Goal: Task Accomplishment & Management: Manage account settings

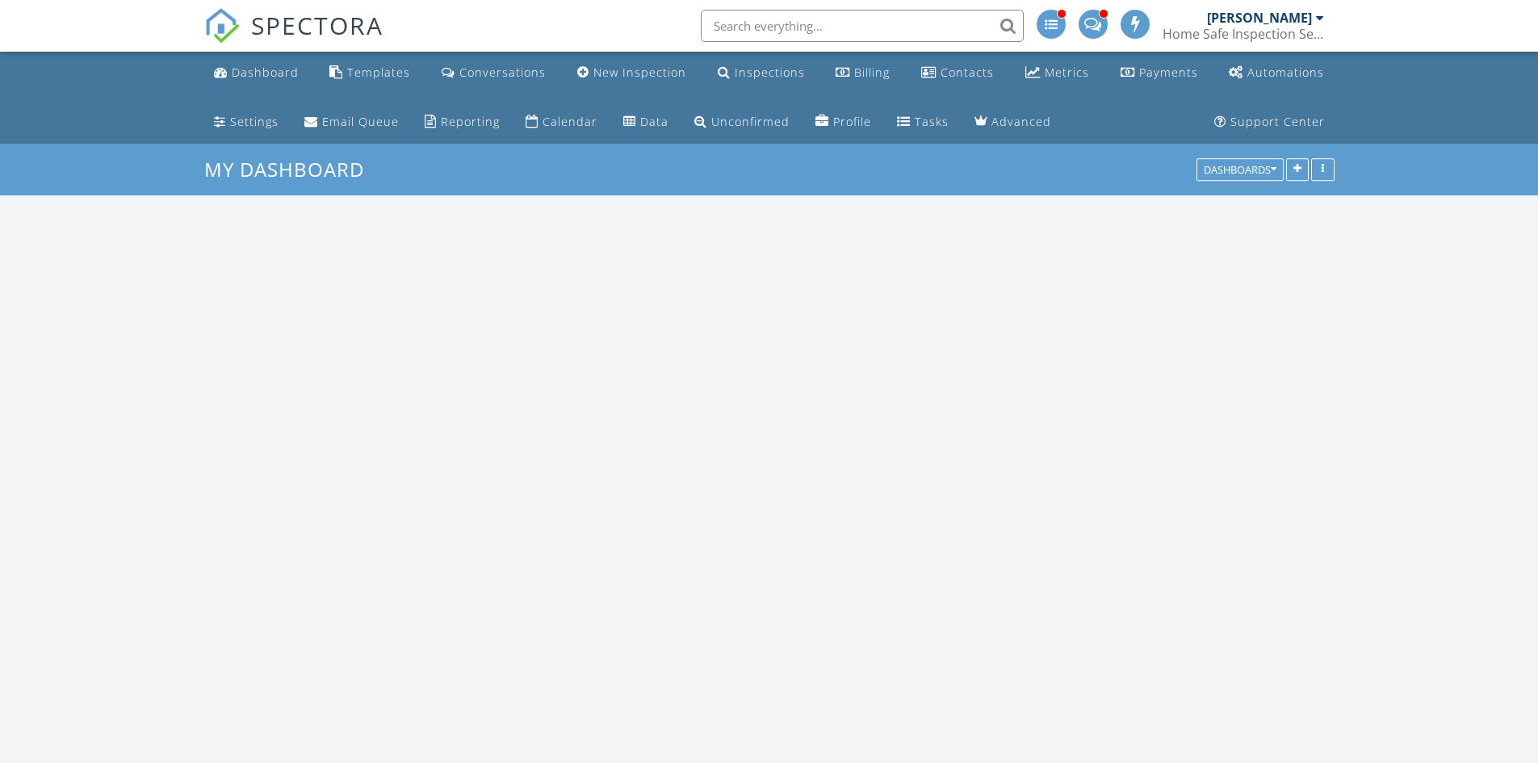
scroll to position [1495, 1563]
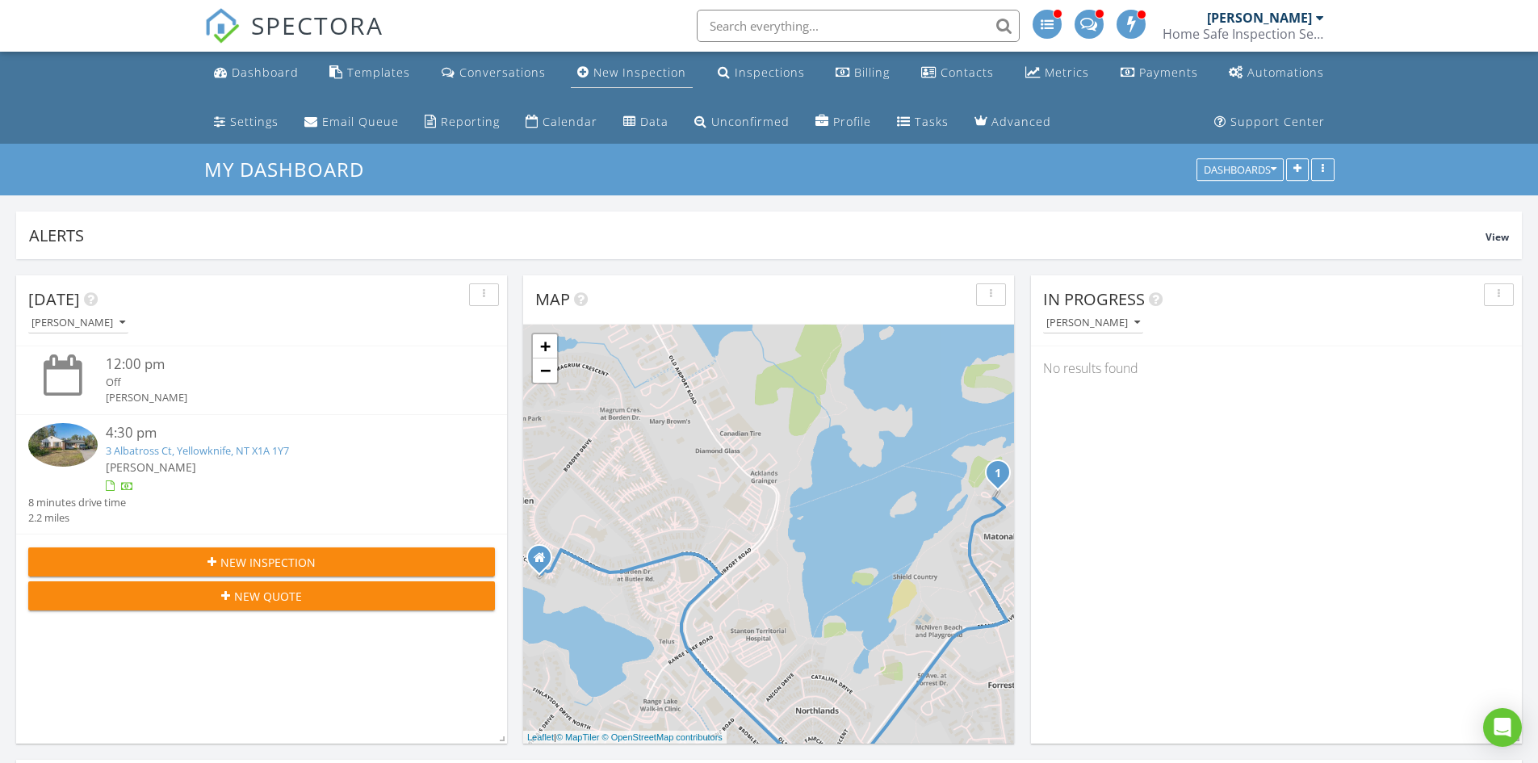
click at [635, 64] on link "New Inspection" at bounding box center [632, 73] width 122 height 30
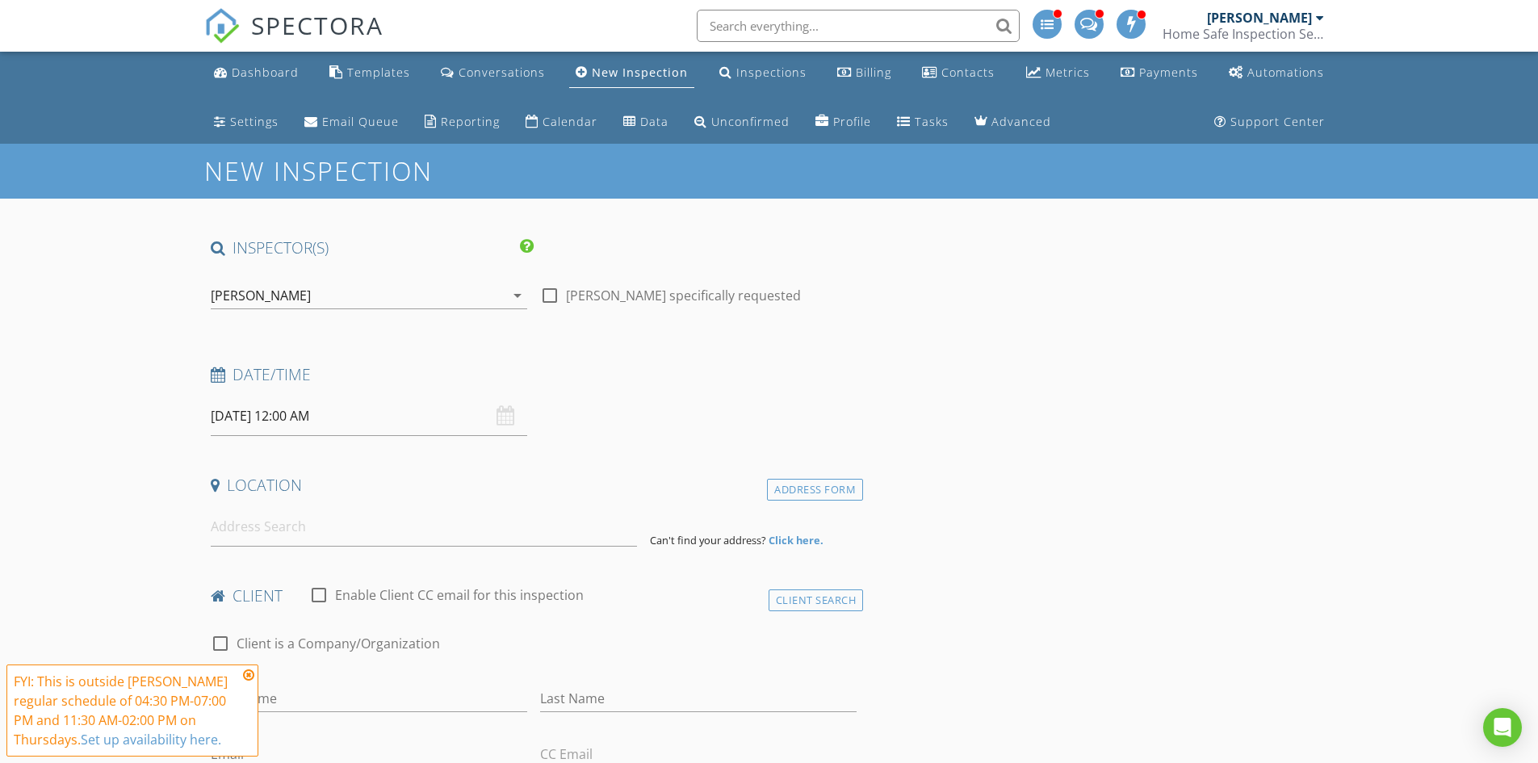
click at [456, 413] on input "08/28/2025 12:00 AM" at bounding box center [369, 416] width 317 height 40
type input "08/30/2025 12:00 AM"
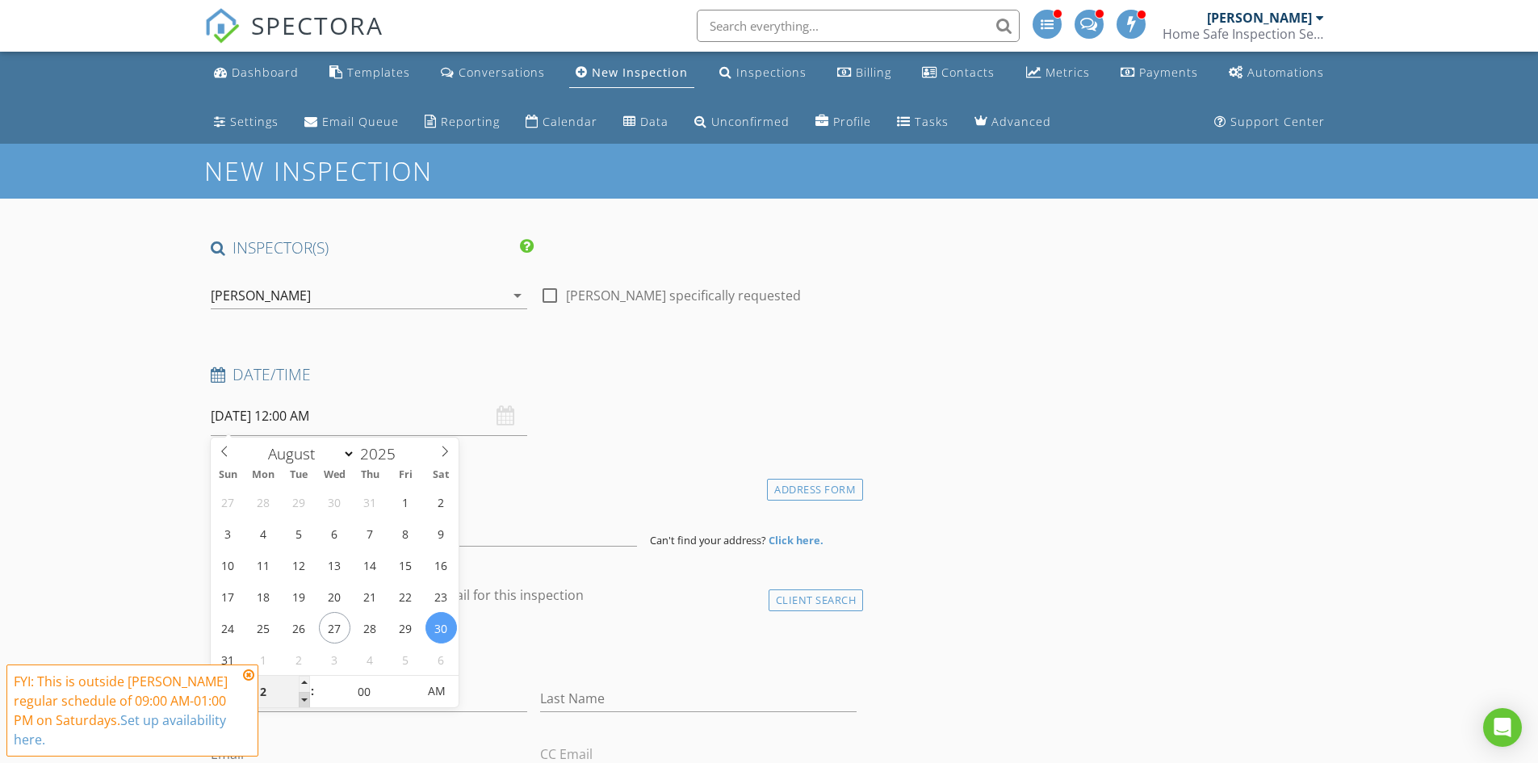
type input "11"
type input "08/30/2025 11:00 PM"
click at [299, 698] on span at bounding box center [304, 700] width 11 height 16
type input "10"
type input "08/30/2025 10:00 PM"
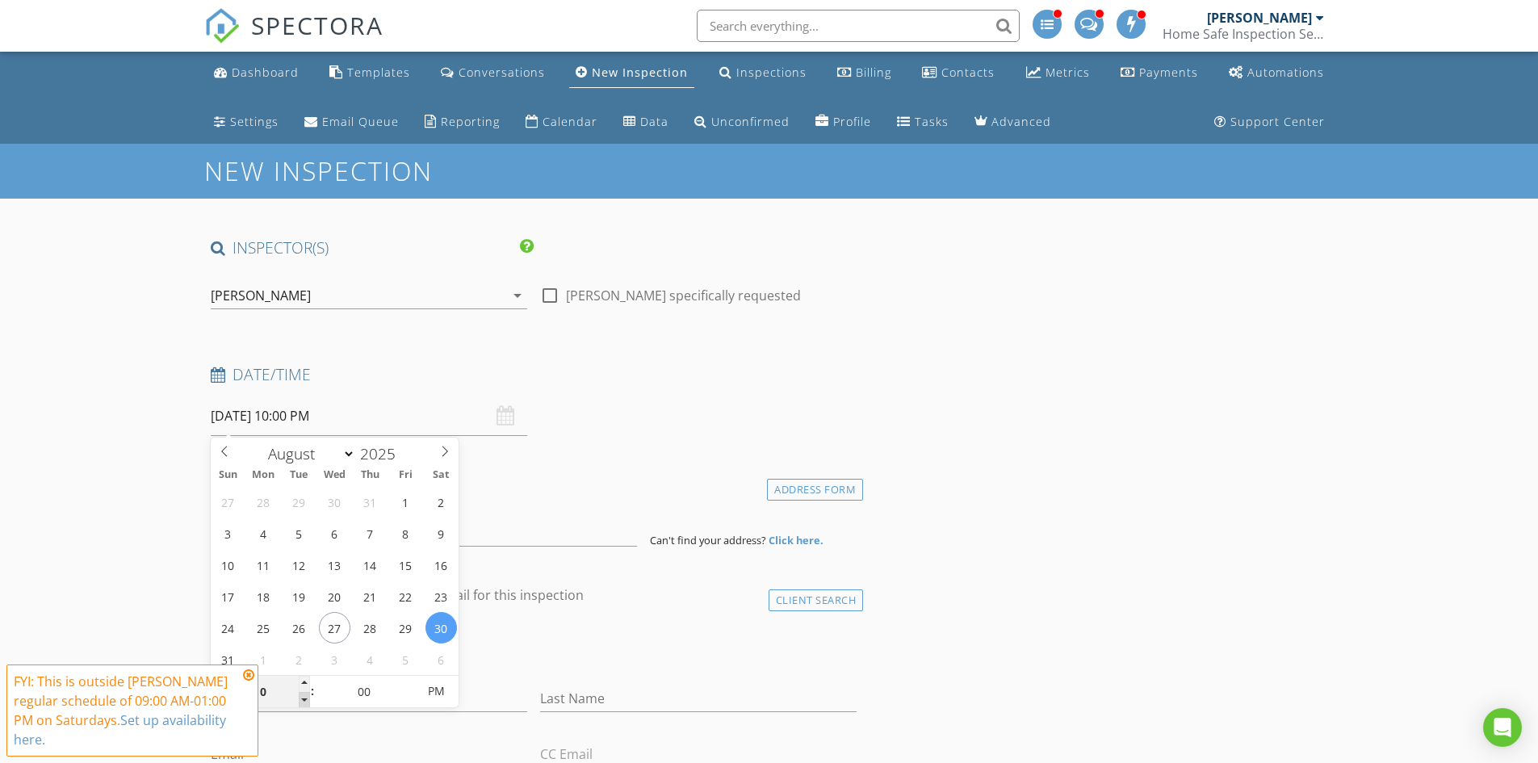
click at [299, 698] on span at bounding box center [304, 700] width 11 height 16
type input "09"
click at [299, 698] on span at bounding box center [304, 700] width 11 height 16
type input "[DATE] 9:00 AM"
click at [430, 694] on span "PM" at bounding box center [436, 691] width 44 height 32
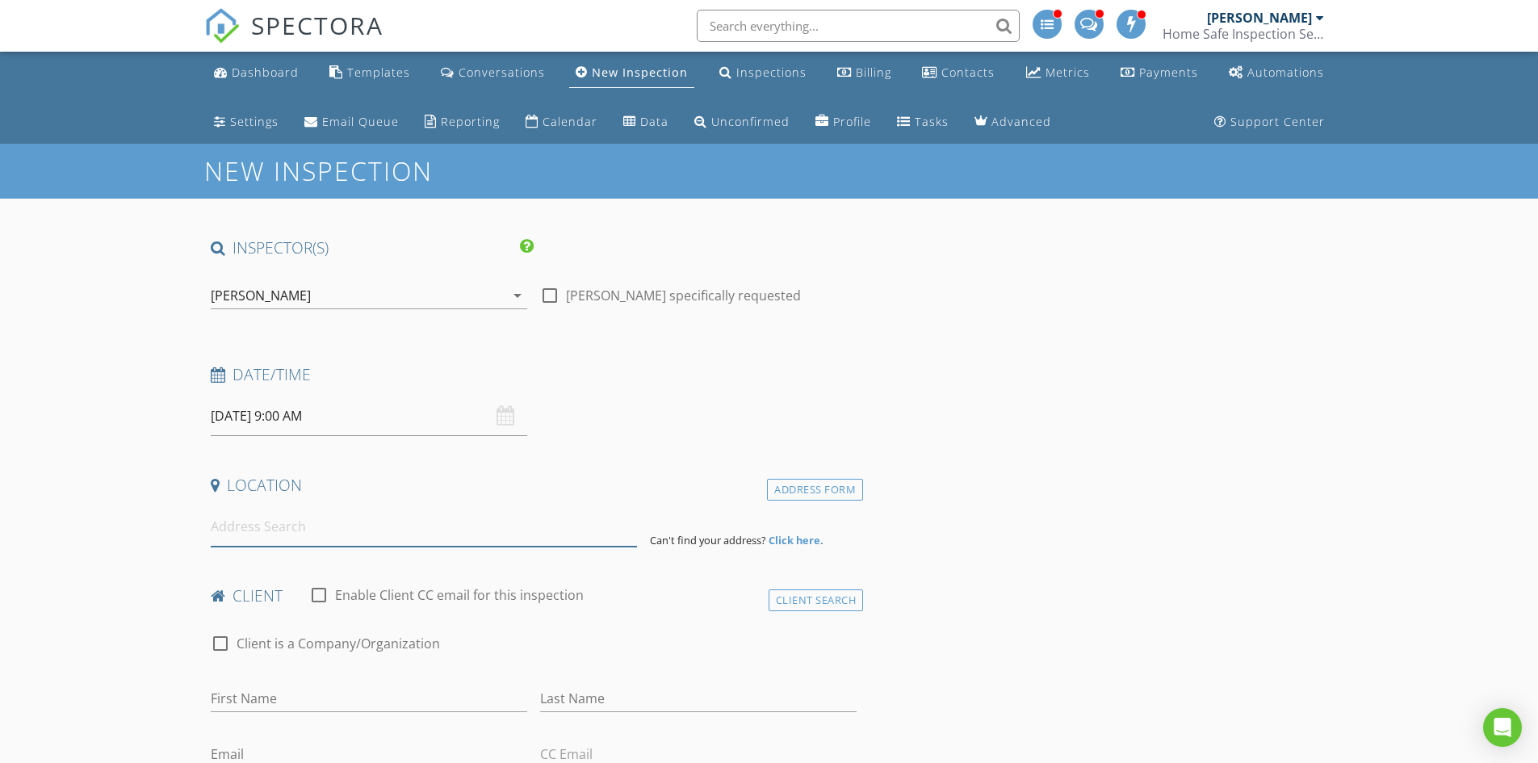
click at [557, 528] on input at bounding box center [424, 527] width 426 height 40
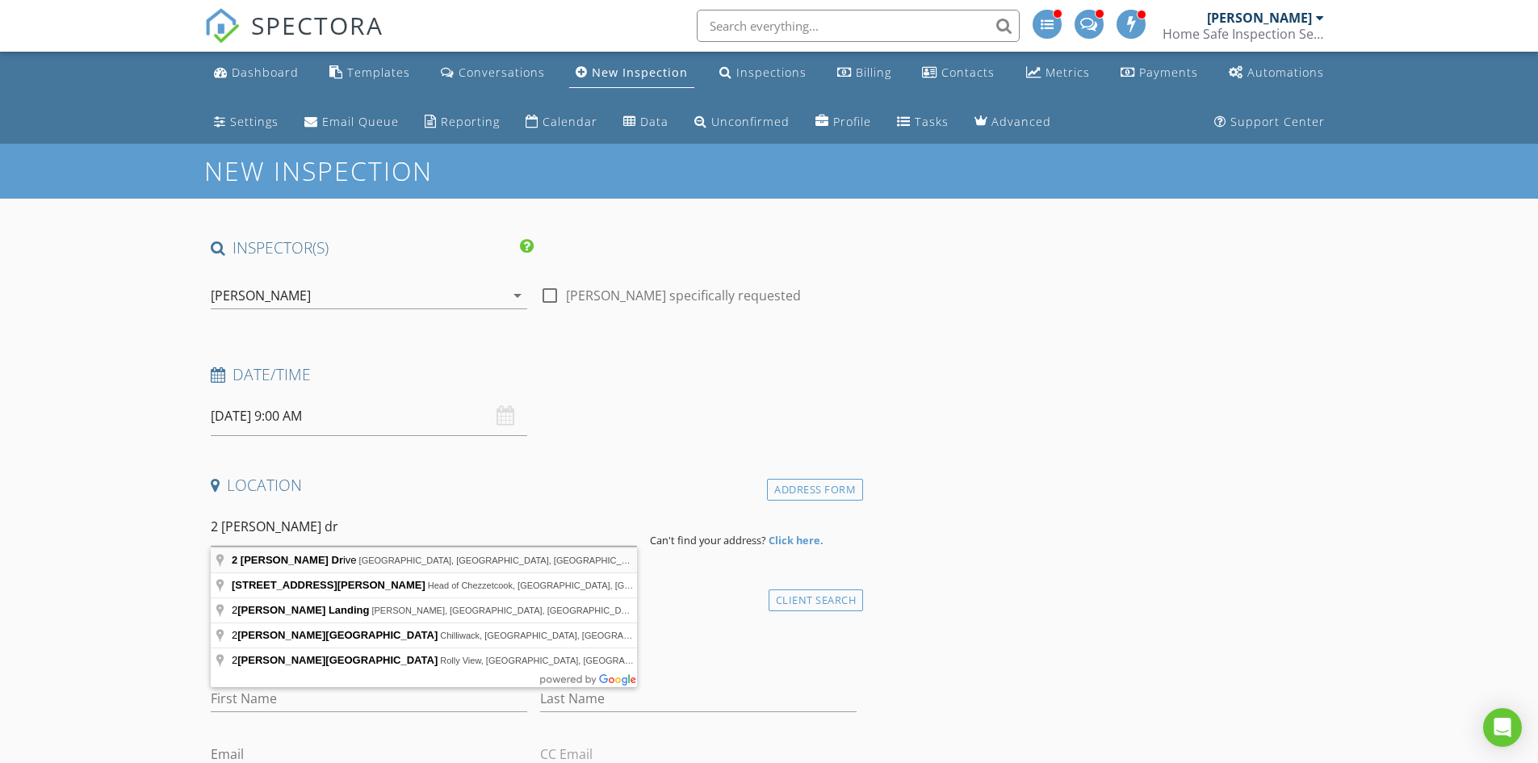
type input "2 Gaetz Drive, Hay River, NT, Canada"
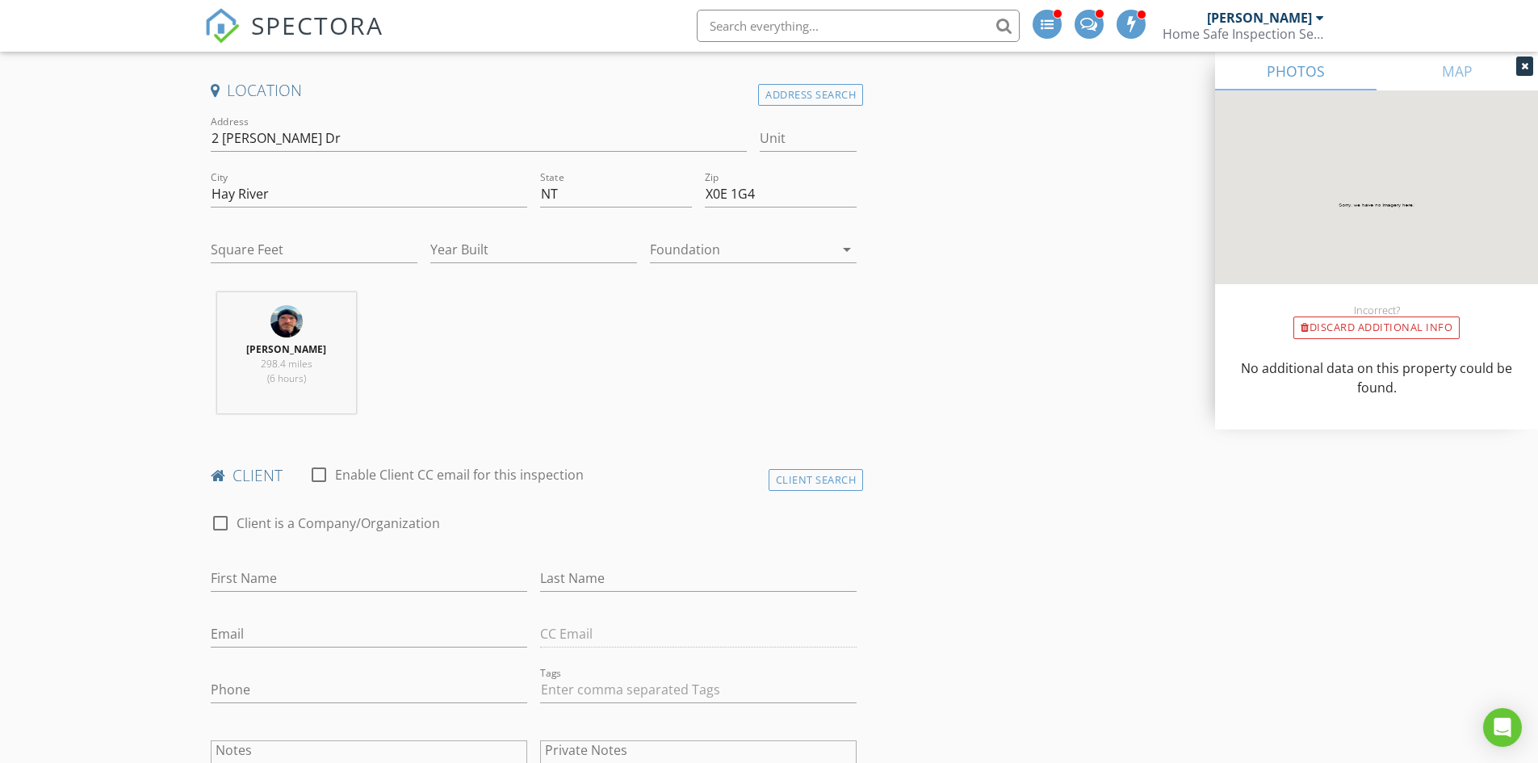
scroll to position [404, 0]
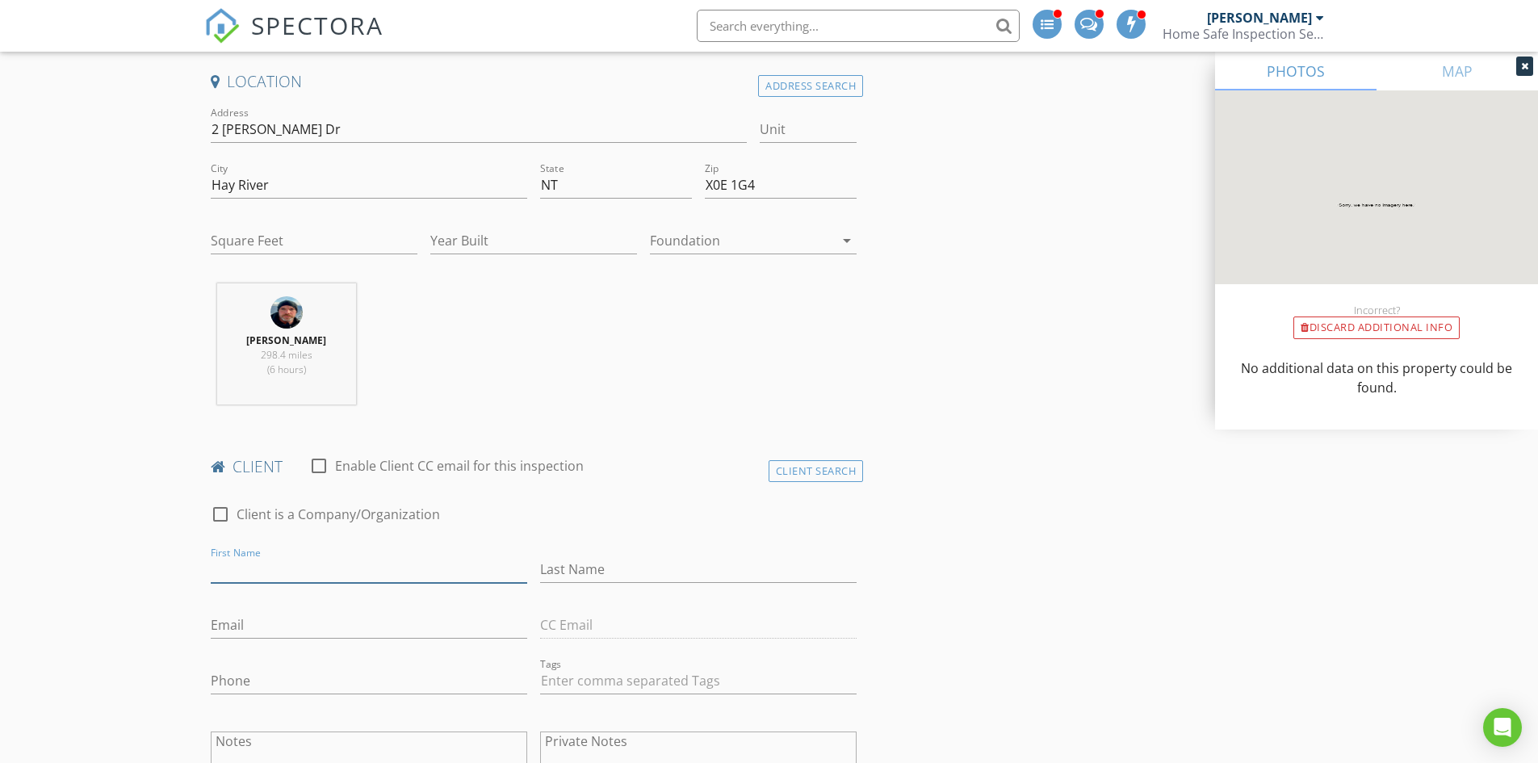
click at [399, 572] on input "First Name" at bounding box center [369, 569] width 317 height 27
type input "[PERSON_NAME]"
click at [366, 678] on input "Phone" at bounding box center [369, 681] width 317 height 27
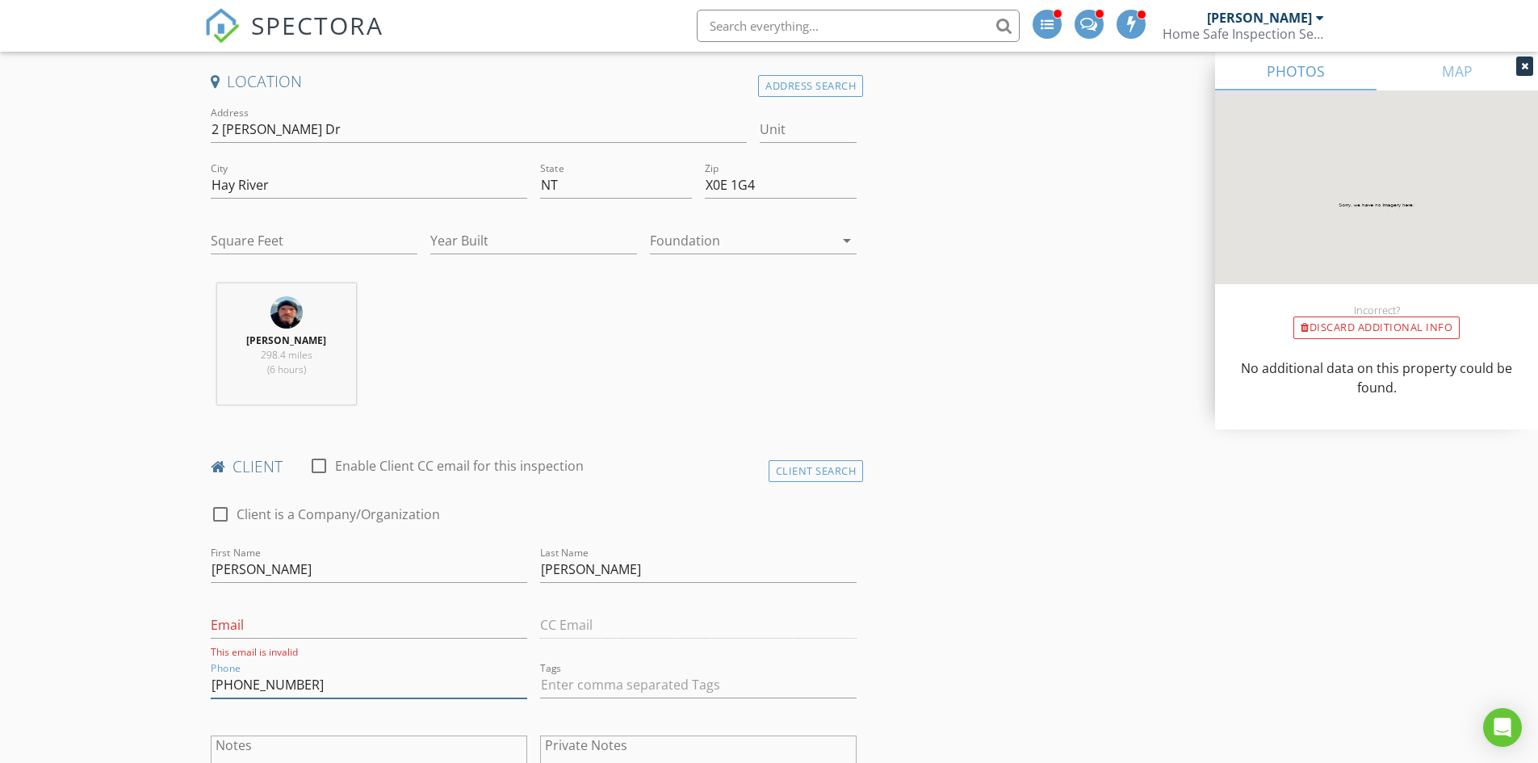
type input "[PHONE_NUMBER]"
click at [316, 627] on input "Email" at bounding box center [369, 625] width 317 height 27
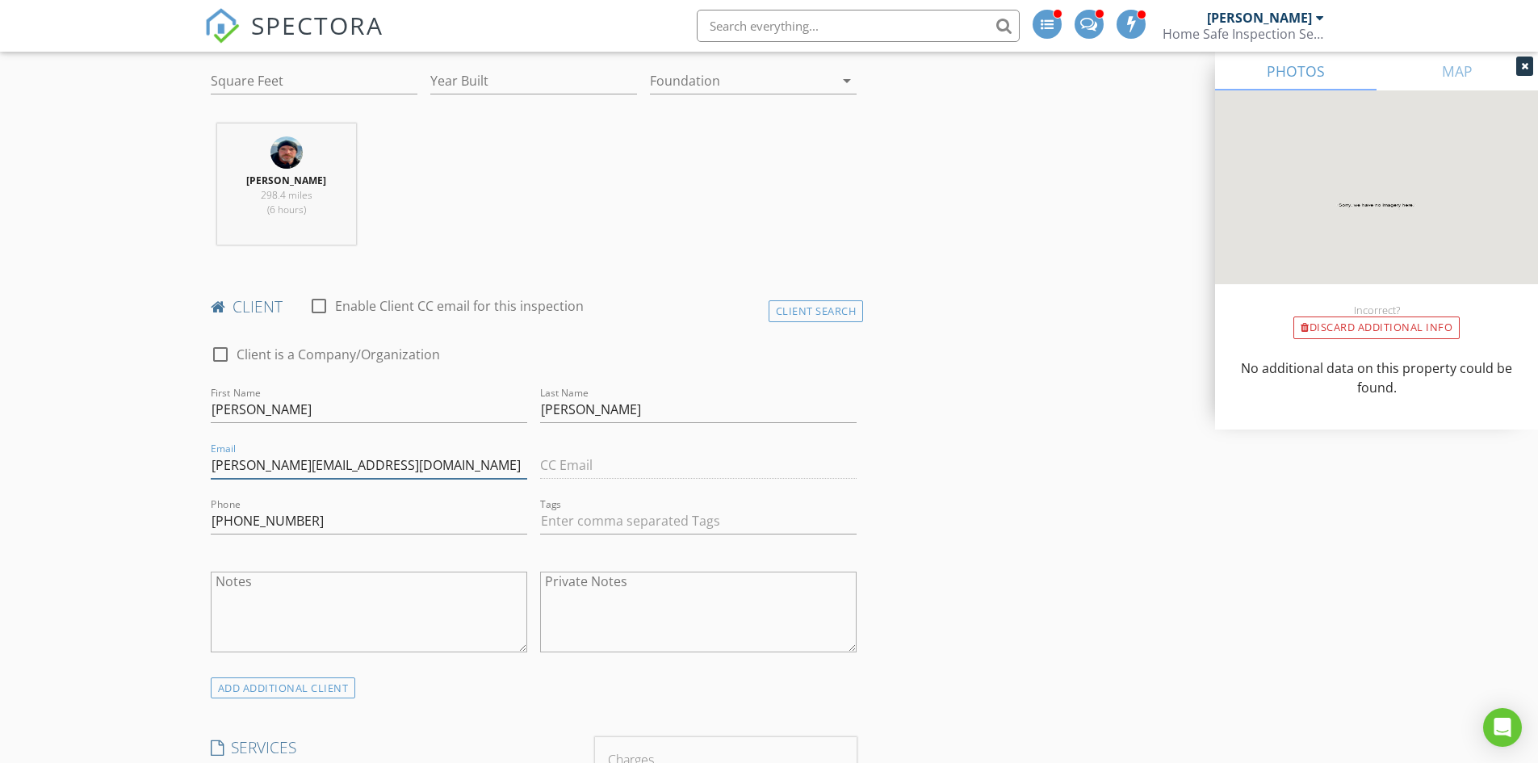
scroll to position [565, 0]
type input "[PERSON_NAME][EMAIL_ADDRESS][DOMAIN_NAME]"
click at [578, 514] on input "text" at bounding box center [698, 519] width 317 height 27
type input "&nbsp;"
type input "t"
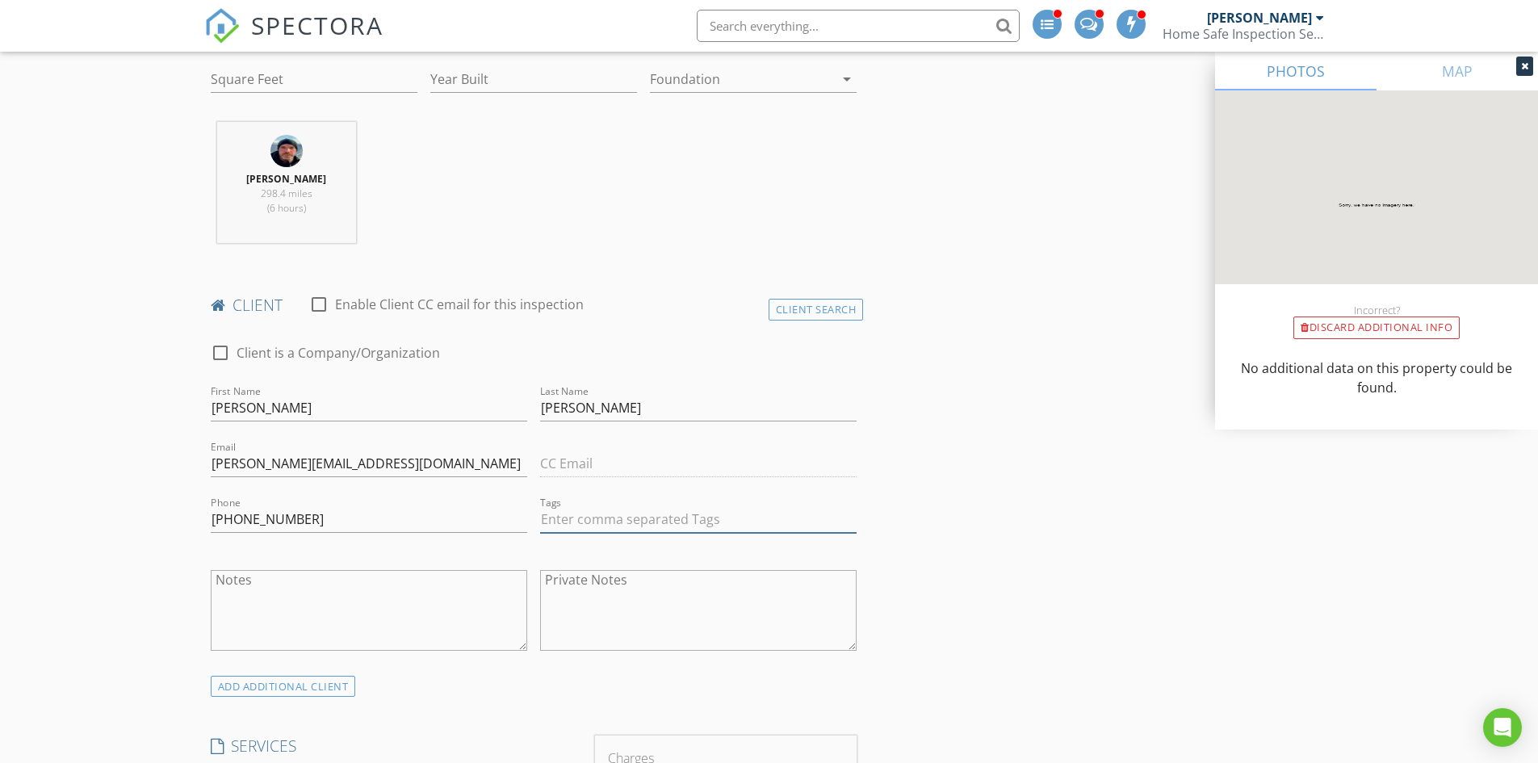
type input "&nbsp;"
type input "hot"
click at [576, 549] on div "hotmail" at bounding box center [575, 553] width 57 height 20
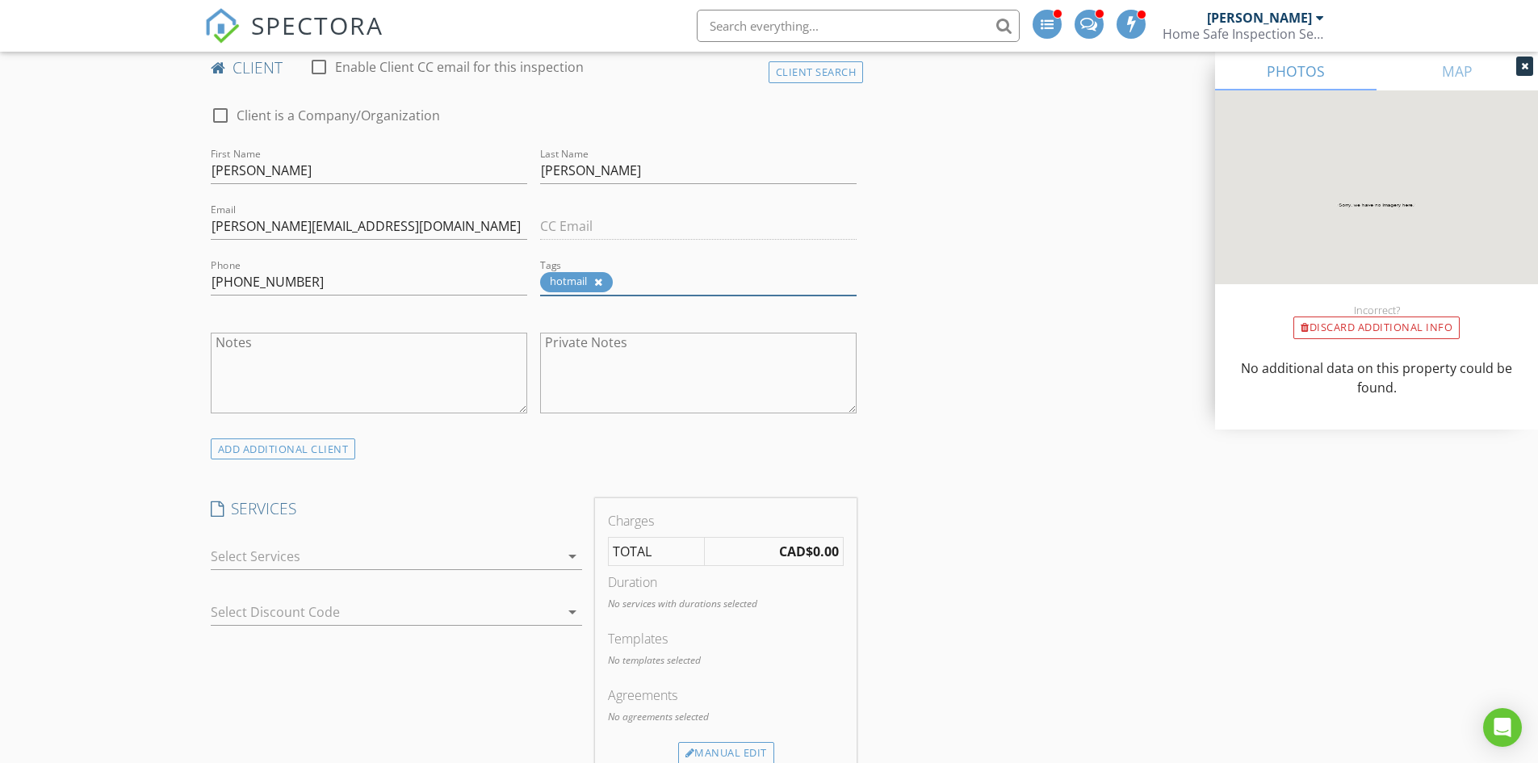
scroll to position [807, 0]
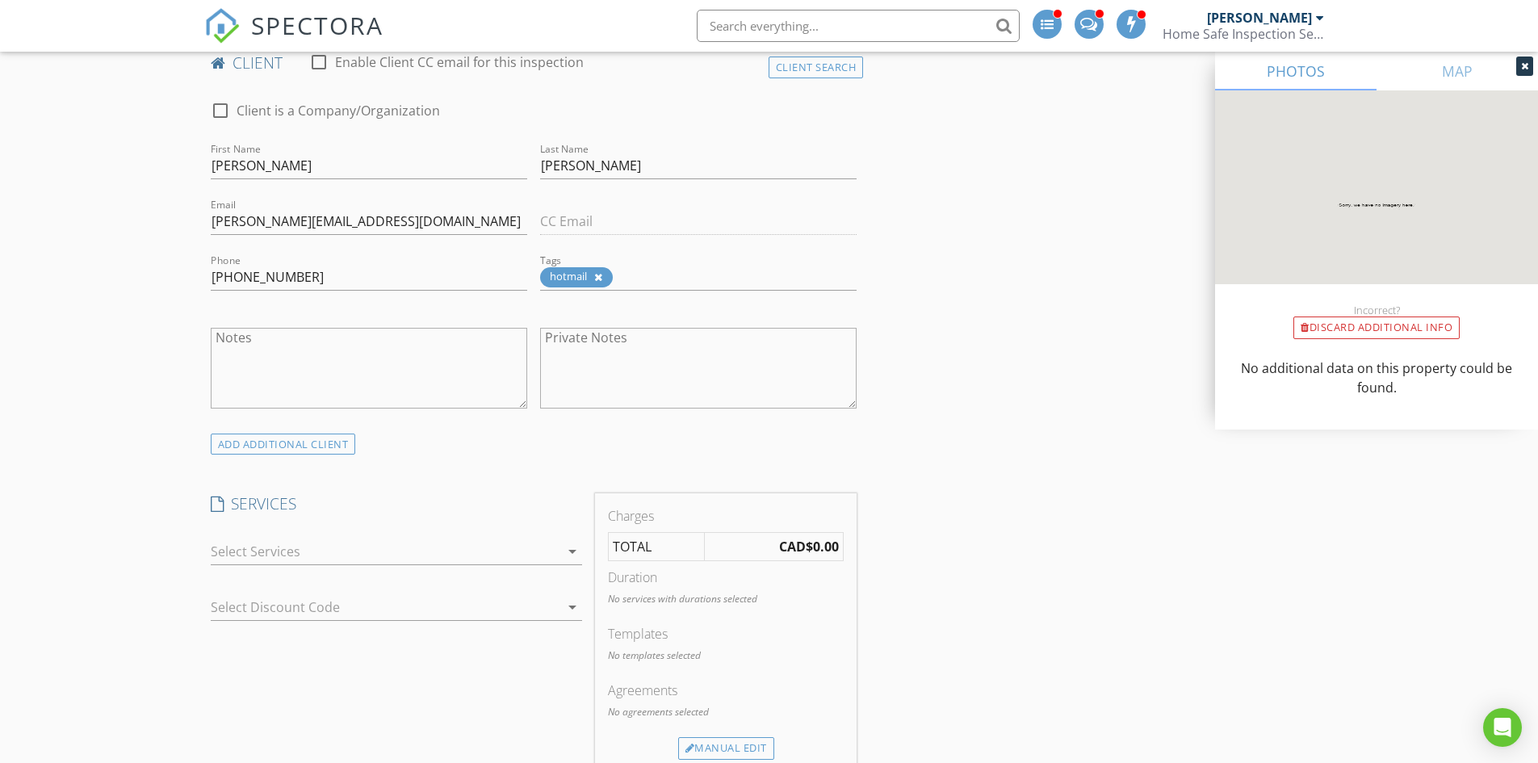
click at [541, 538] on div "check_box_outline_blank Residential Inspection Purchasing a New Home check_box_…" at bounding box center [396, 555] width 371 height 52
click at [508, 550] on div at bounding box center [385, 552] width 349 height 26
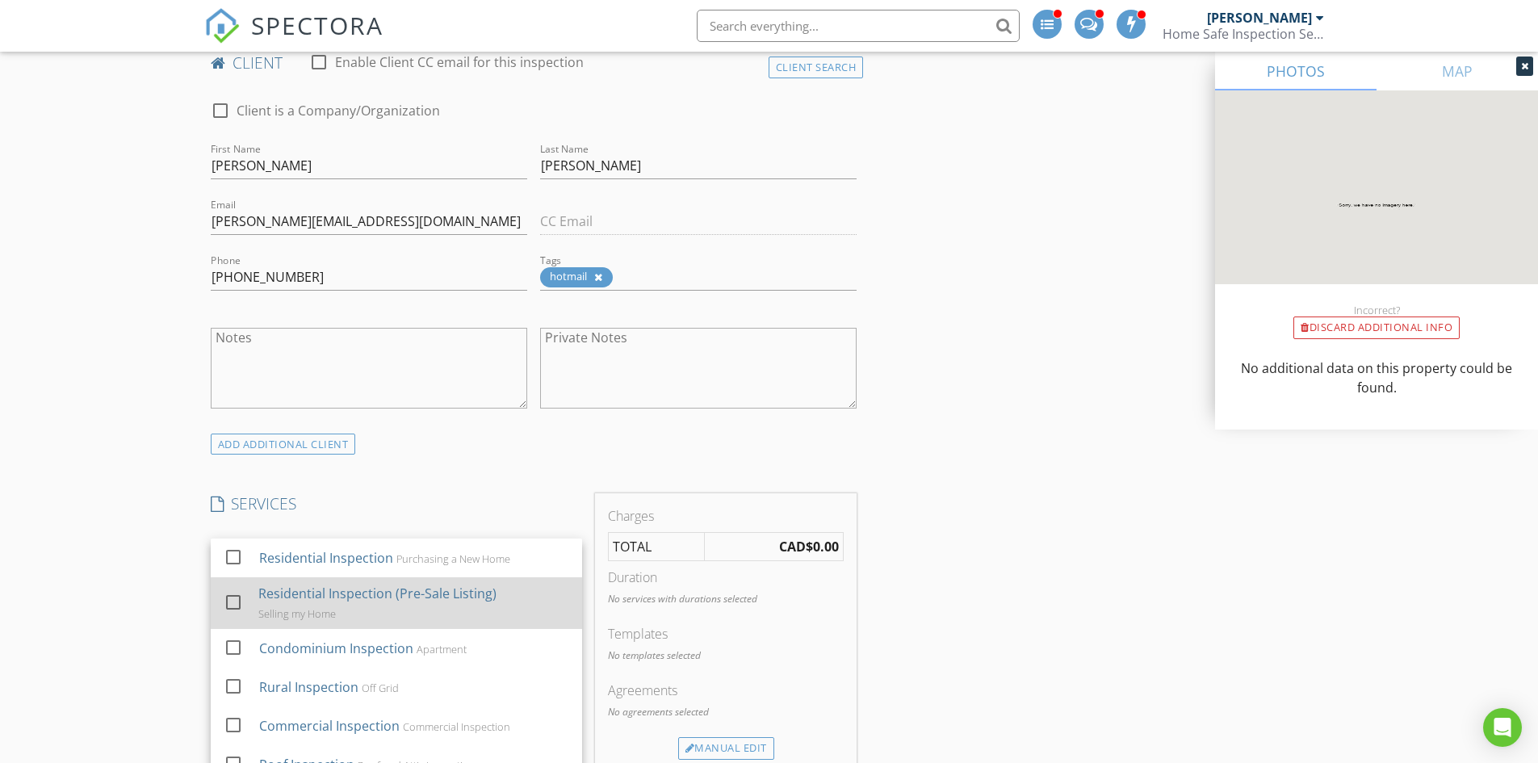
click at [459, 602] on div "Residential Inspection (Pre-Sale Listing)" at bounding box center [377, 593] width 238 height 19
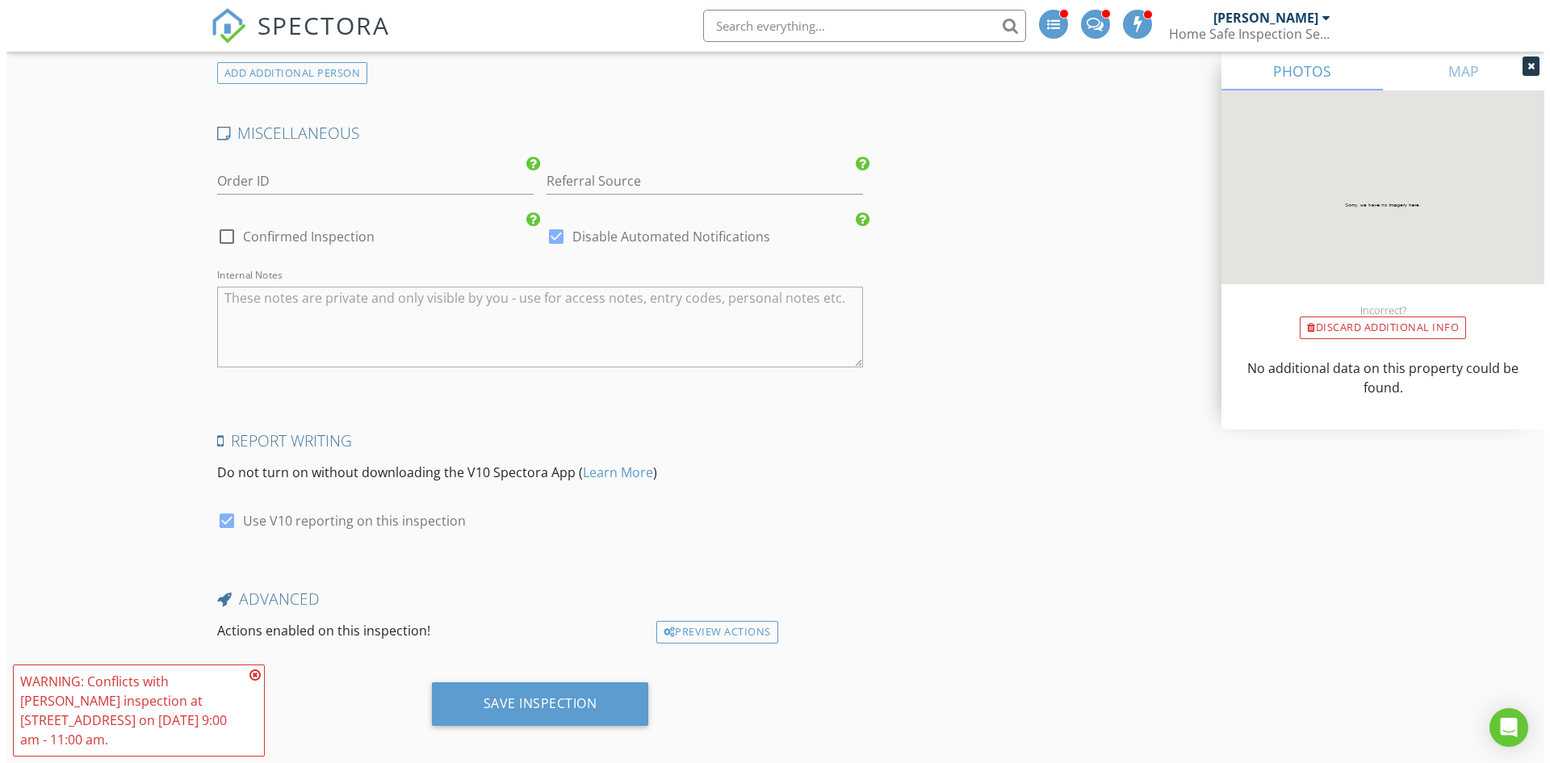
scroll to position [2347, 0]
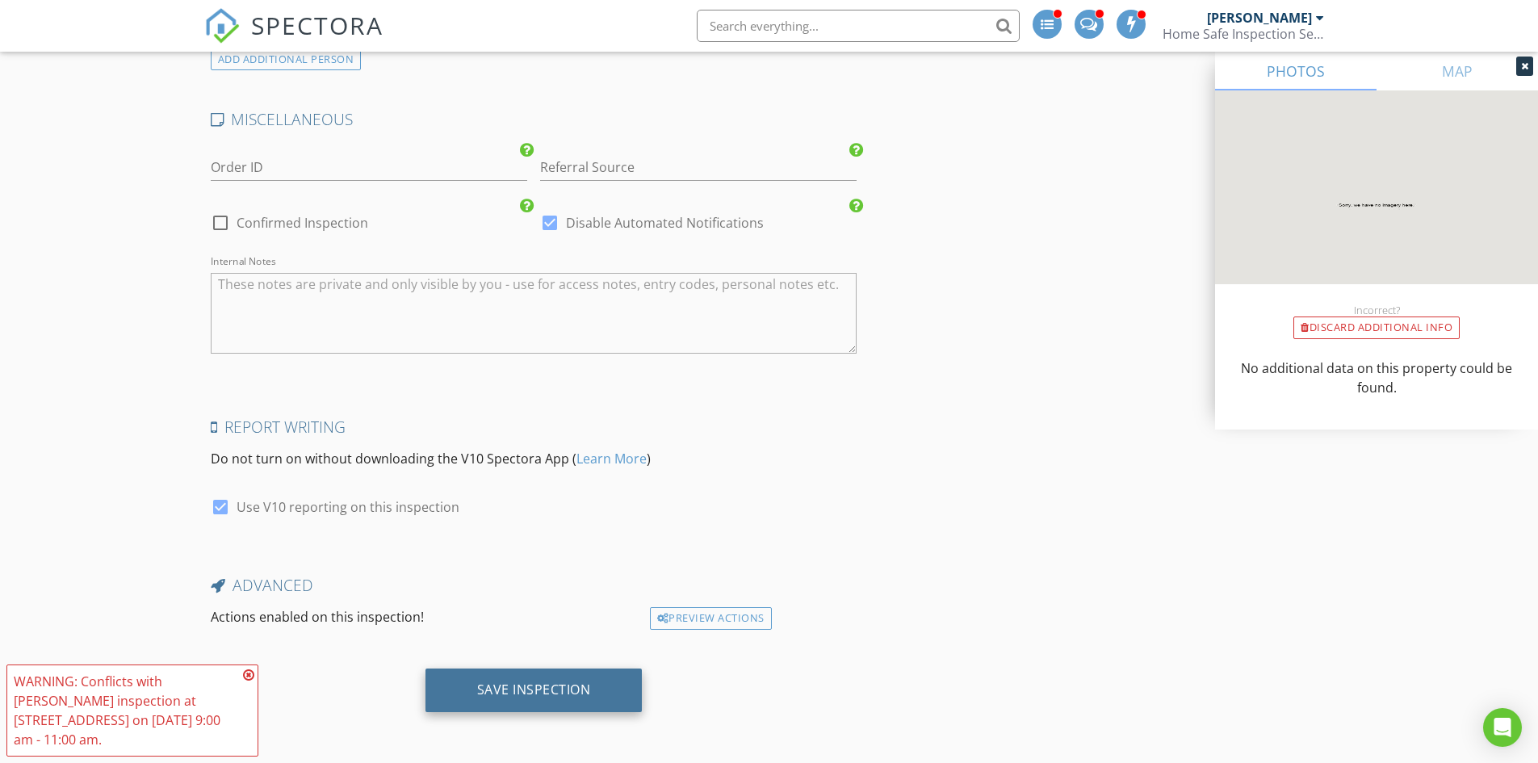
click at [535, 689] on div "Save Inspection" at bounding box center [534, 689] width 114 height 16
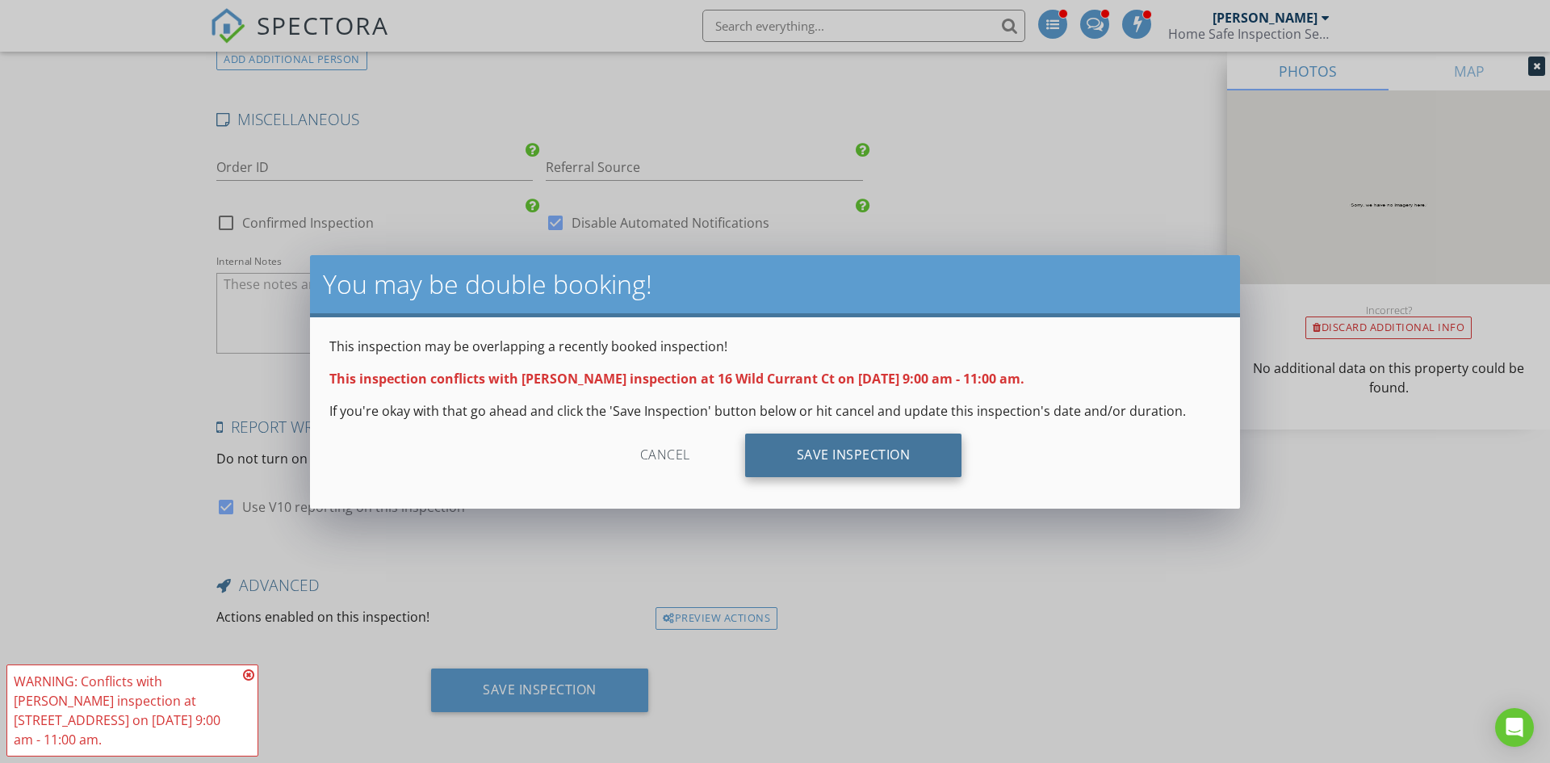
click at [809, 455] on div "Save Inspection" at bounding box center [853, 456] width 217 height 44
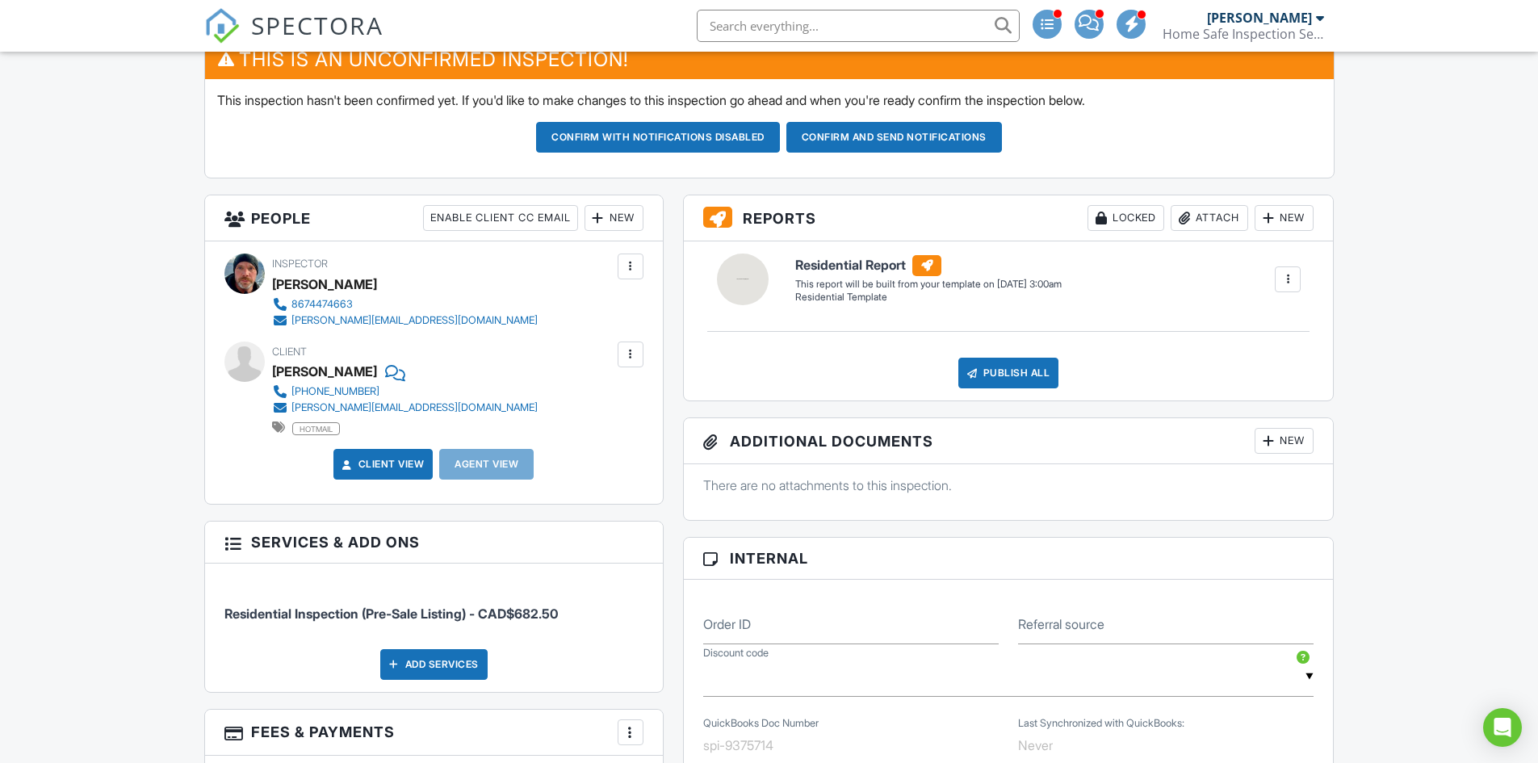
click at [613, 216] on div "New" at bounding box center [614, 218] width 59 height 26
click at [650, 259] on li "Client" at bounding box center [672, 267] width 159 height 40
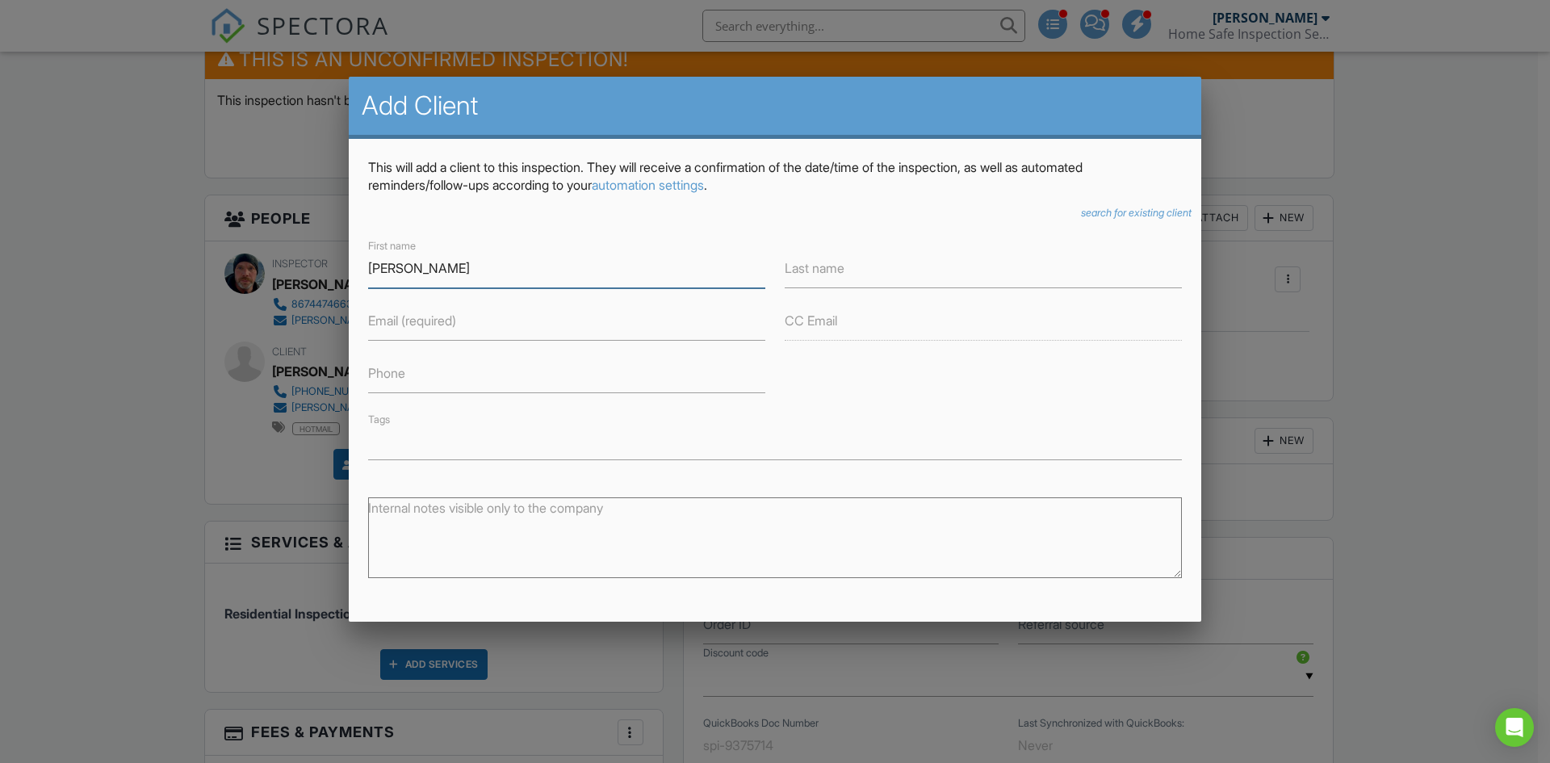
type input "[PERSON_NAME]"
type input "[EMAIL_ADDRESS][DOMAIN_NAME]"
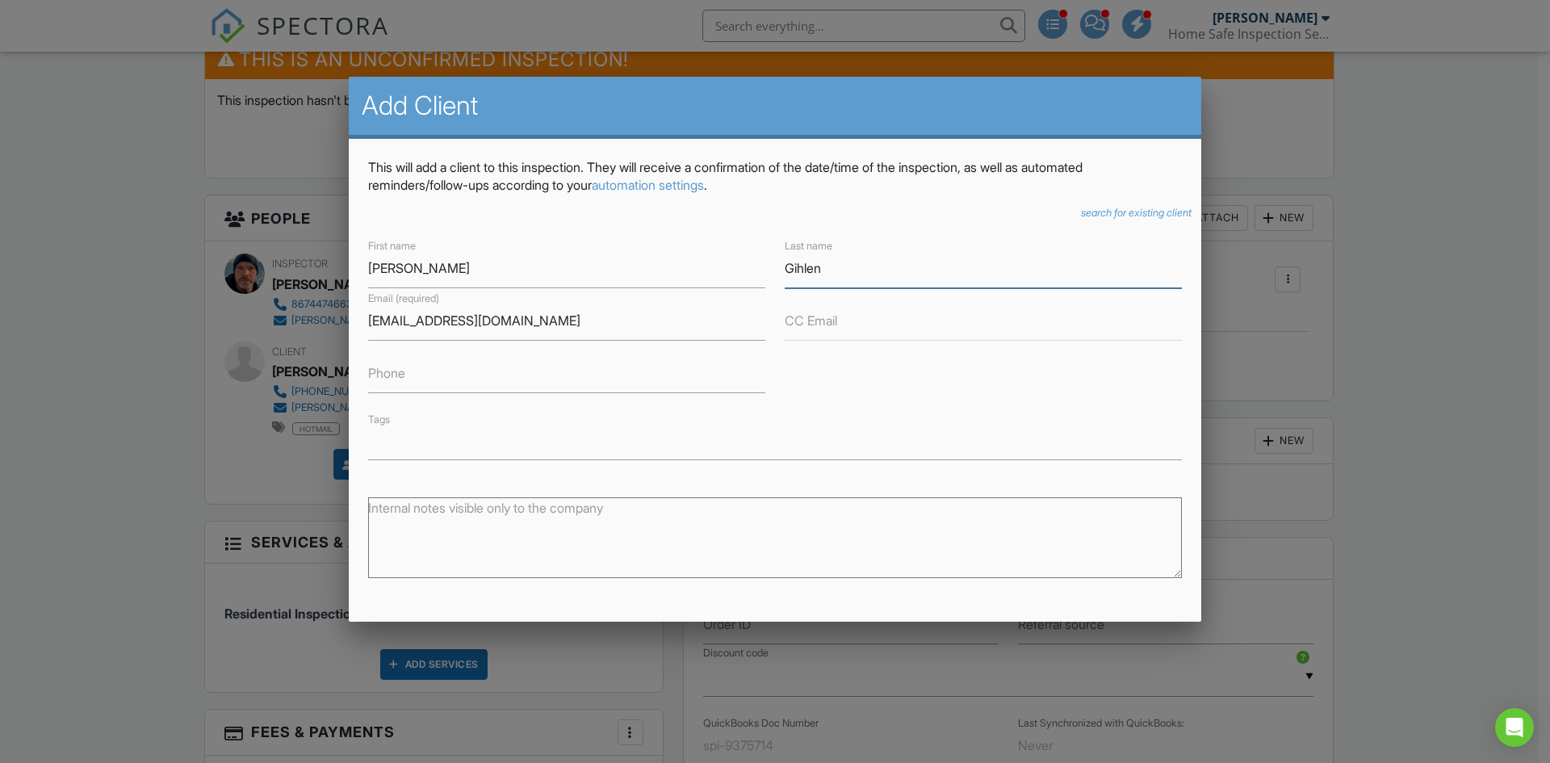
type input "Gihlen"
click at [738, 480] on div "Internal notes visible only to the company" at bounding box center [774, 533] width 833 height 114
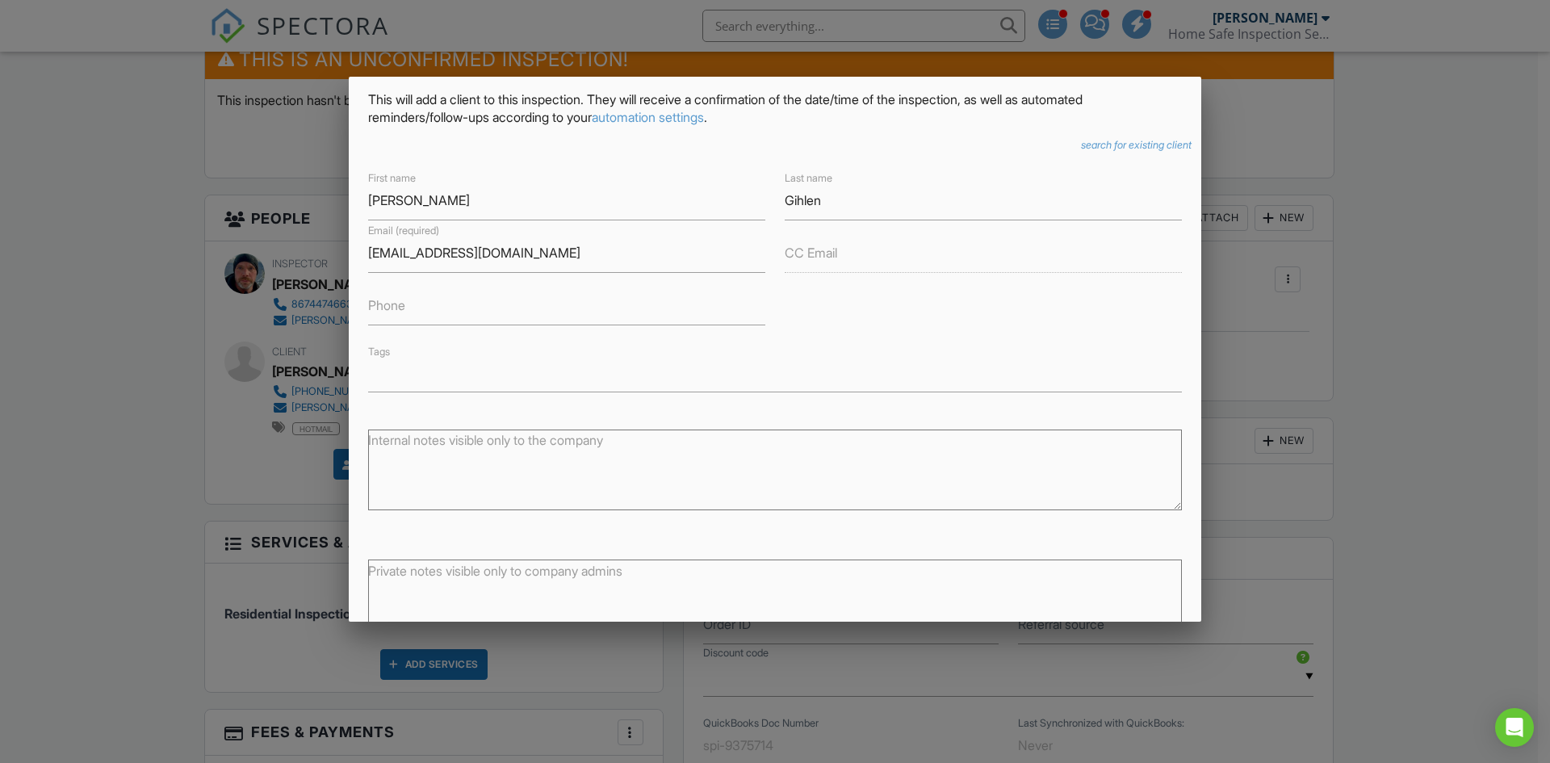
scroll to position [175, 0]
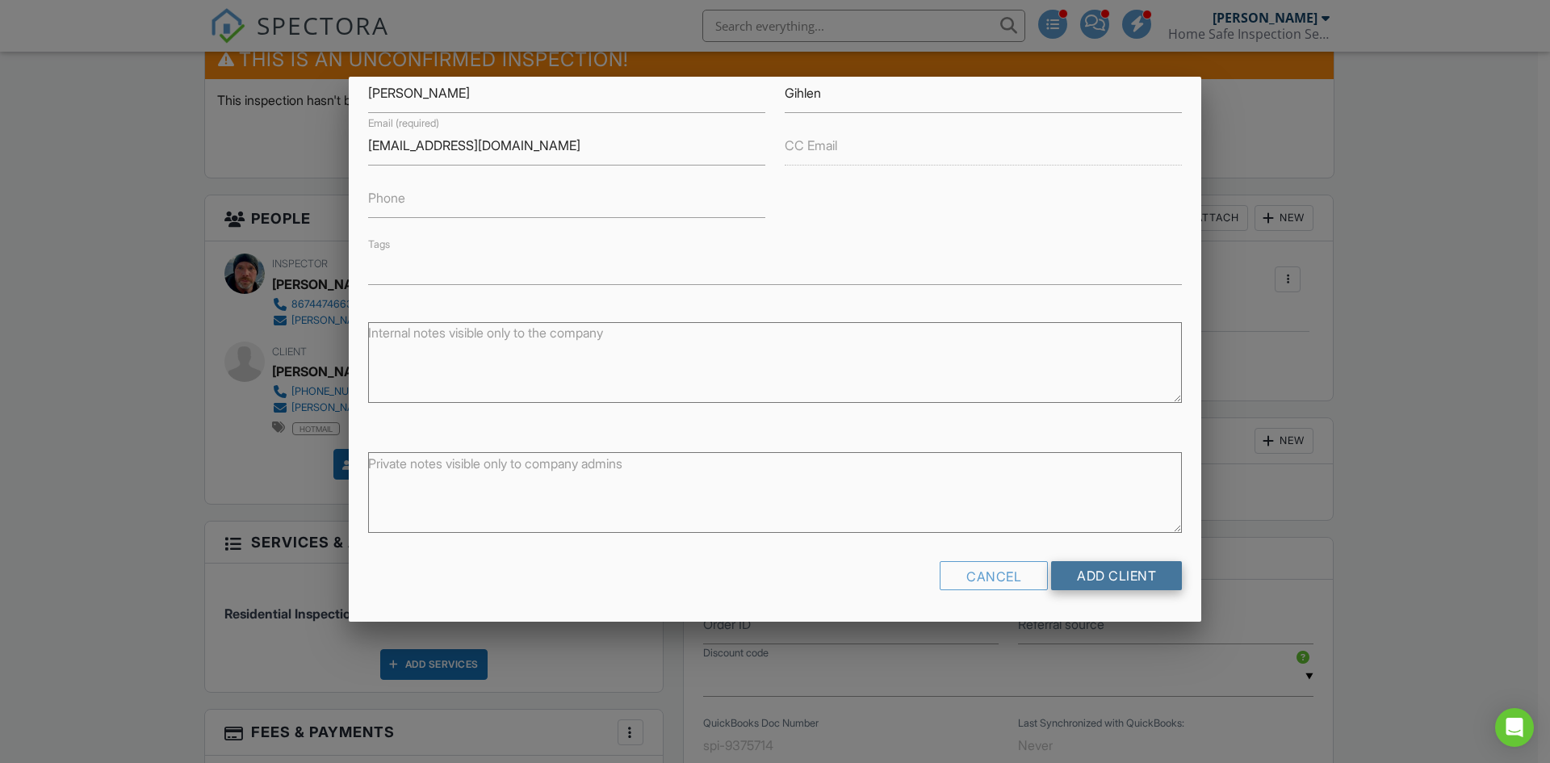
click at [1077, 572] on input "Add Client" at bounding box center [1116, 575] width 131 height 29
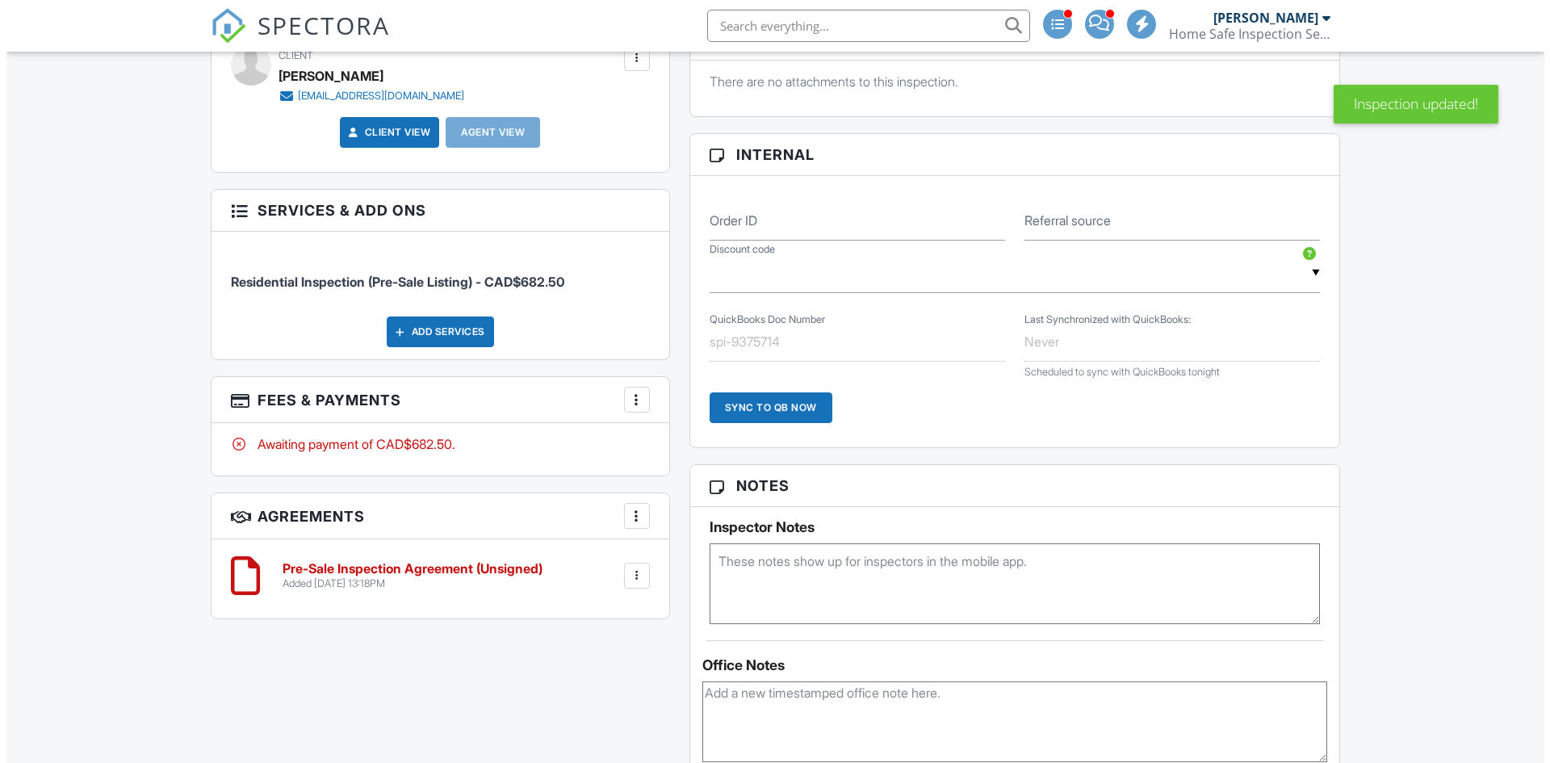
scroll to position [727, 0]
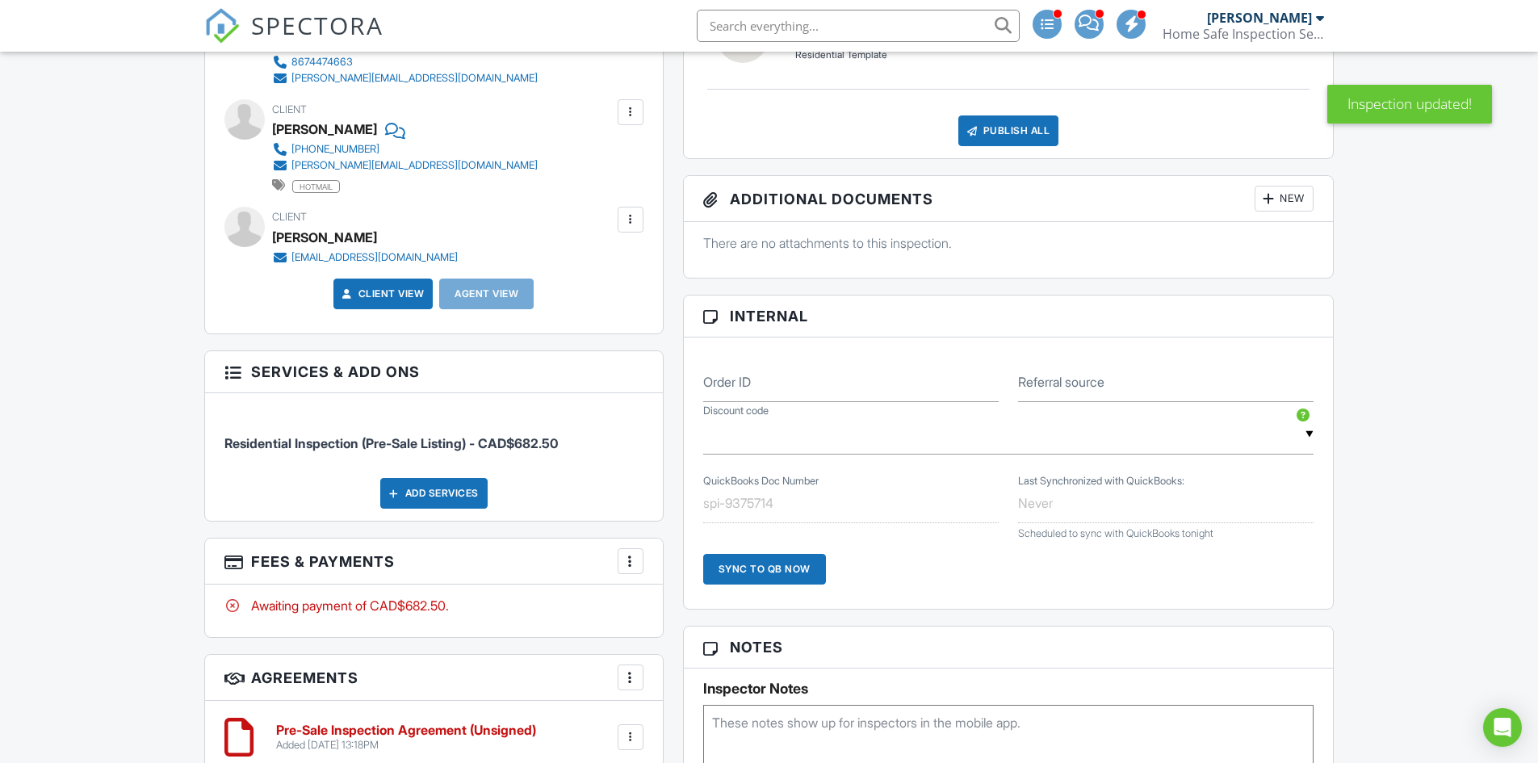
click at [462, 495] on div "Add Services" at bounding box center [433, 493] width 107 height 31
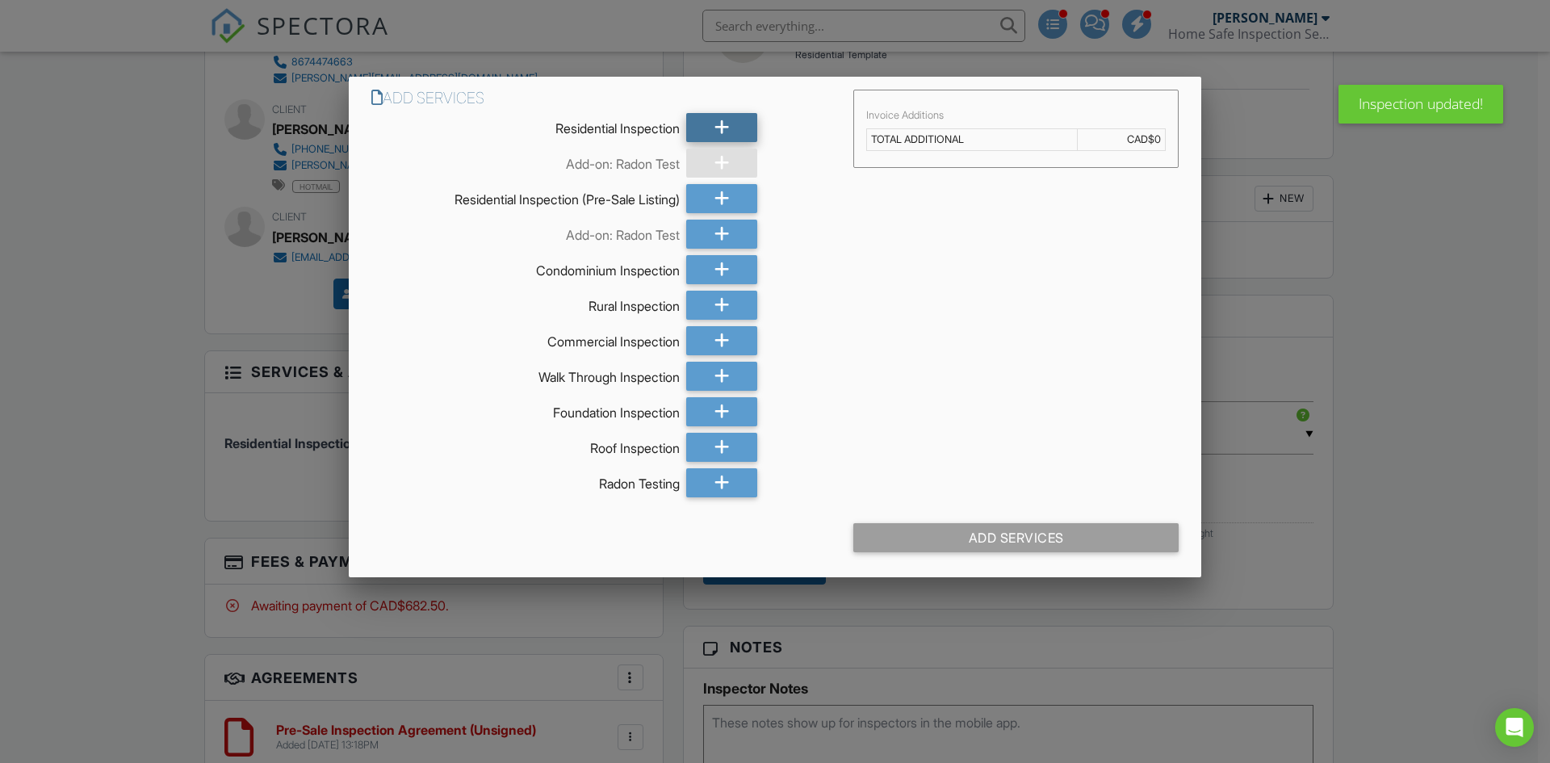
click at [711, 126] on div at bounding box center [721, 127] width 71 height 29
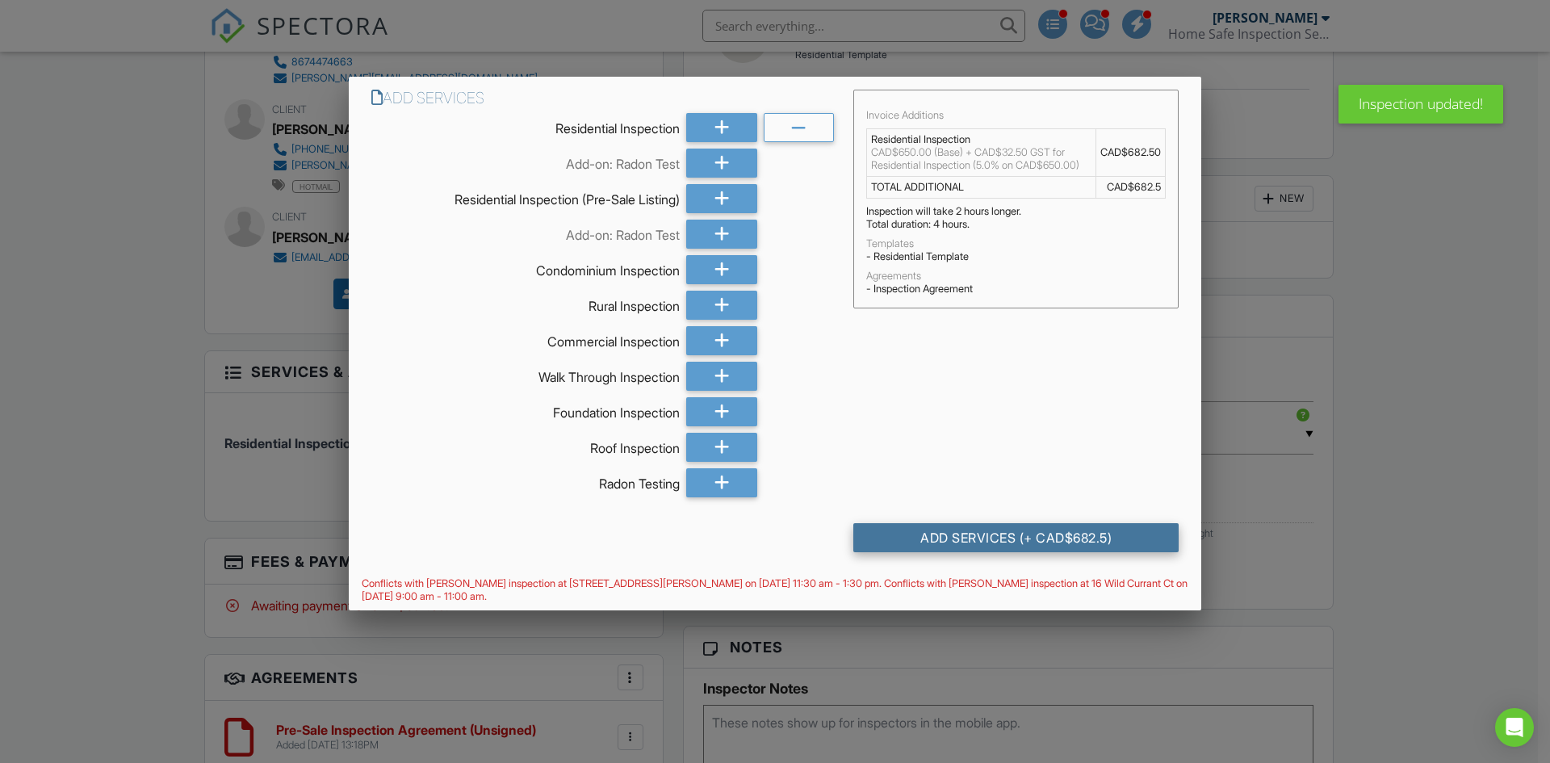
click at [1017, 537] on div "Add Services (+ CAD$682.5)" at bounding box center [1015, 537] width 325 height 29
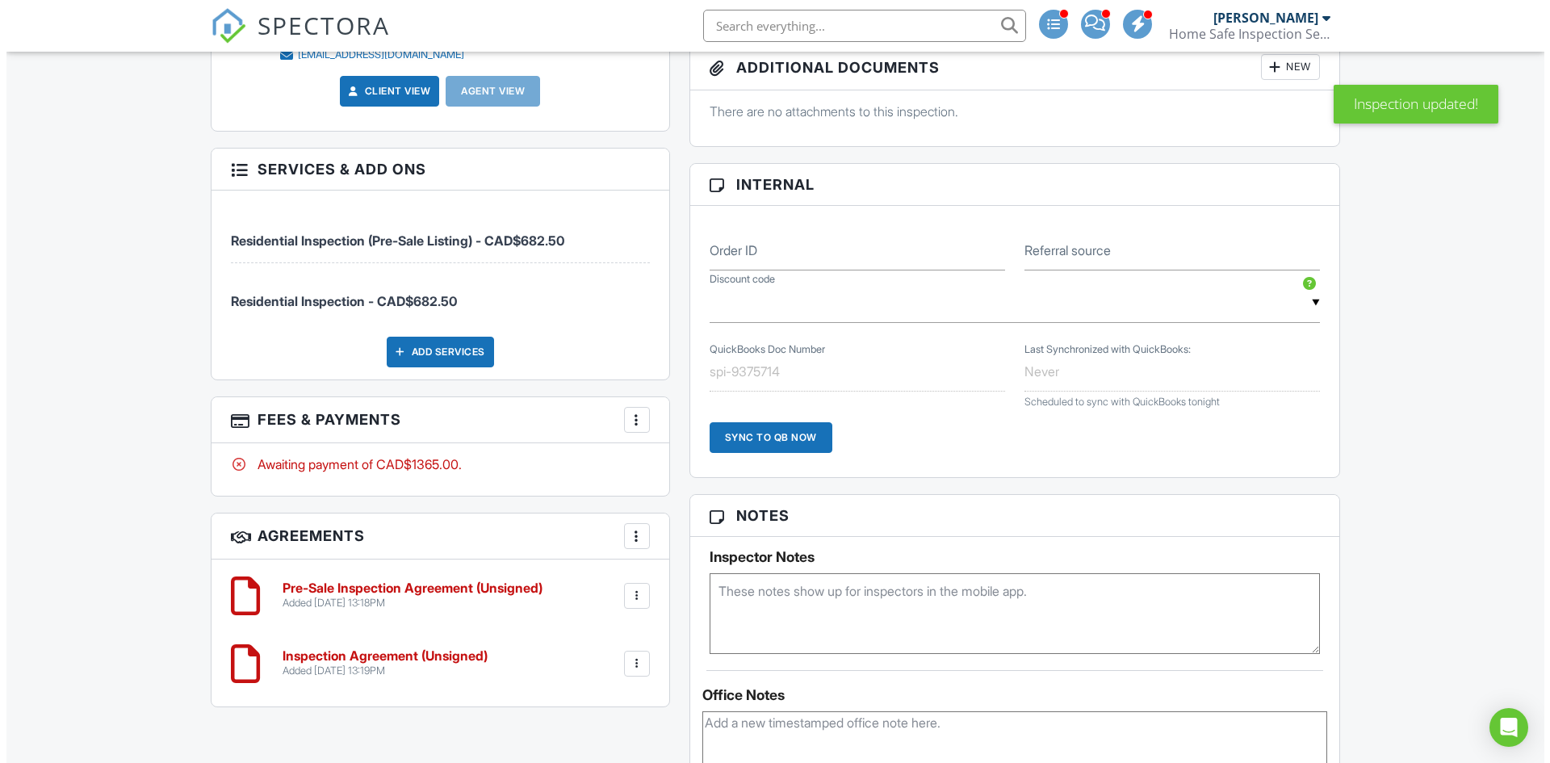
scroll to position [1050, 0]
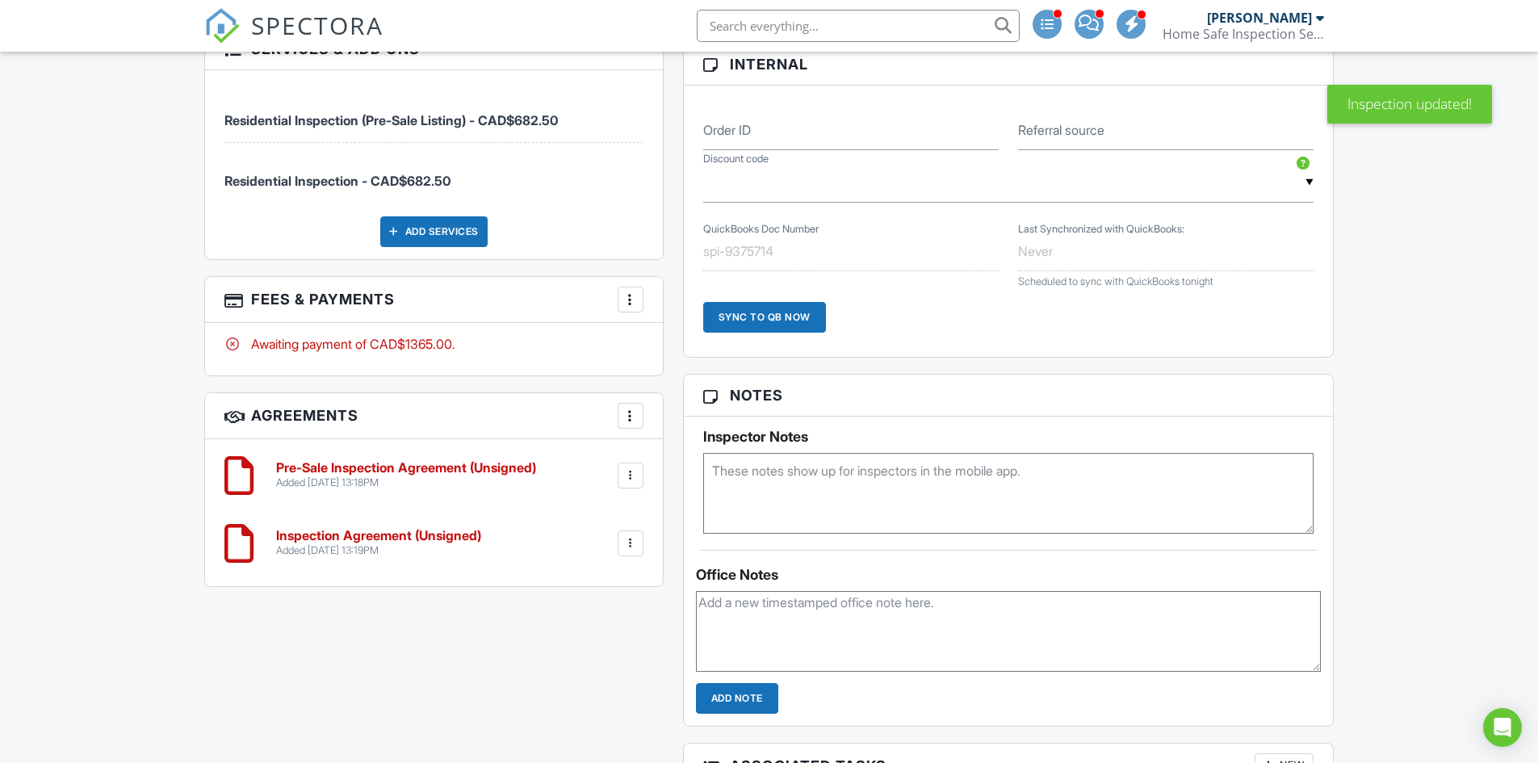
click at [629, 295] on div at bounding box center [631, 299] width 16 height 16
click at [702, 337] on li "Edit Fees & Payments" at bounding box center [711, 349] width 169 height 40
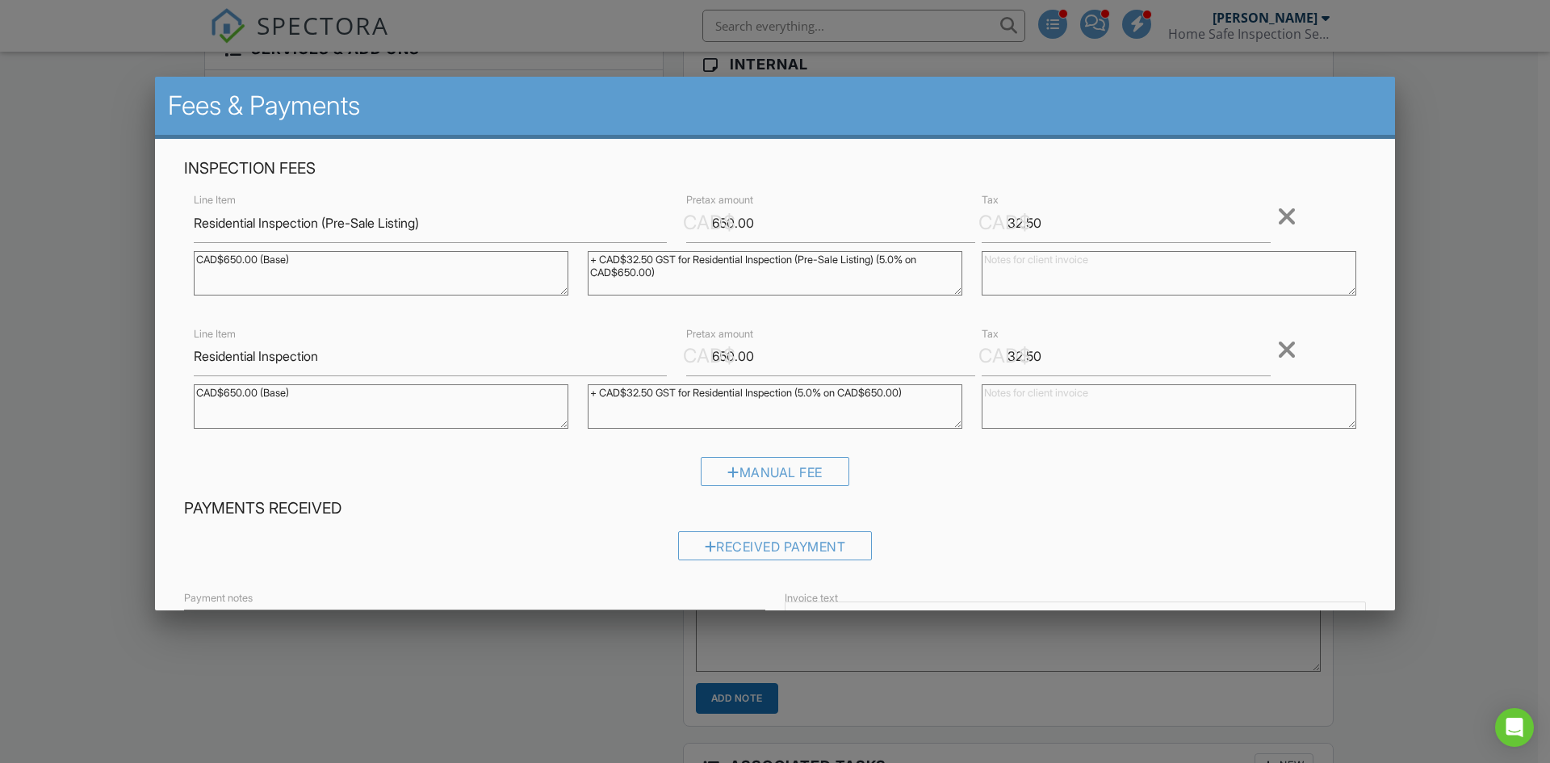
click at [1279, 213] on div at bounding box center [1286, 216] width 19 height 26
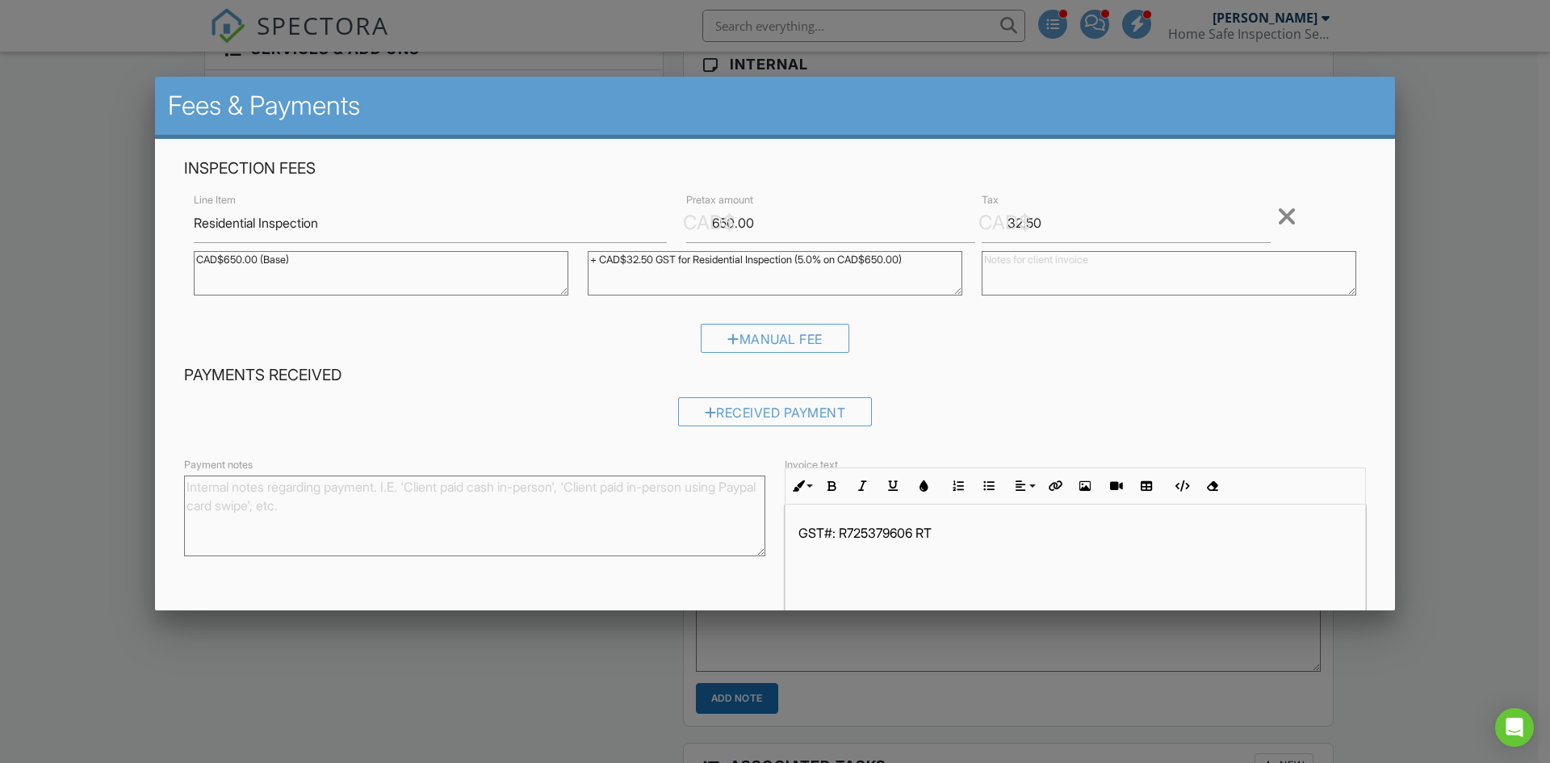
click at [1111, 392] on div "Payments Received Received Payment" at bounding box center [774, 401] width 1201 height 73
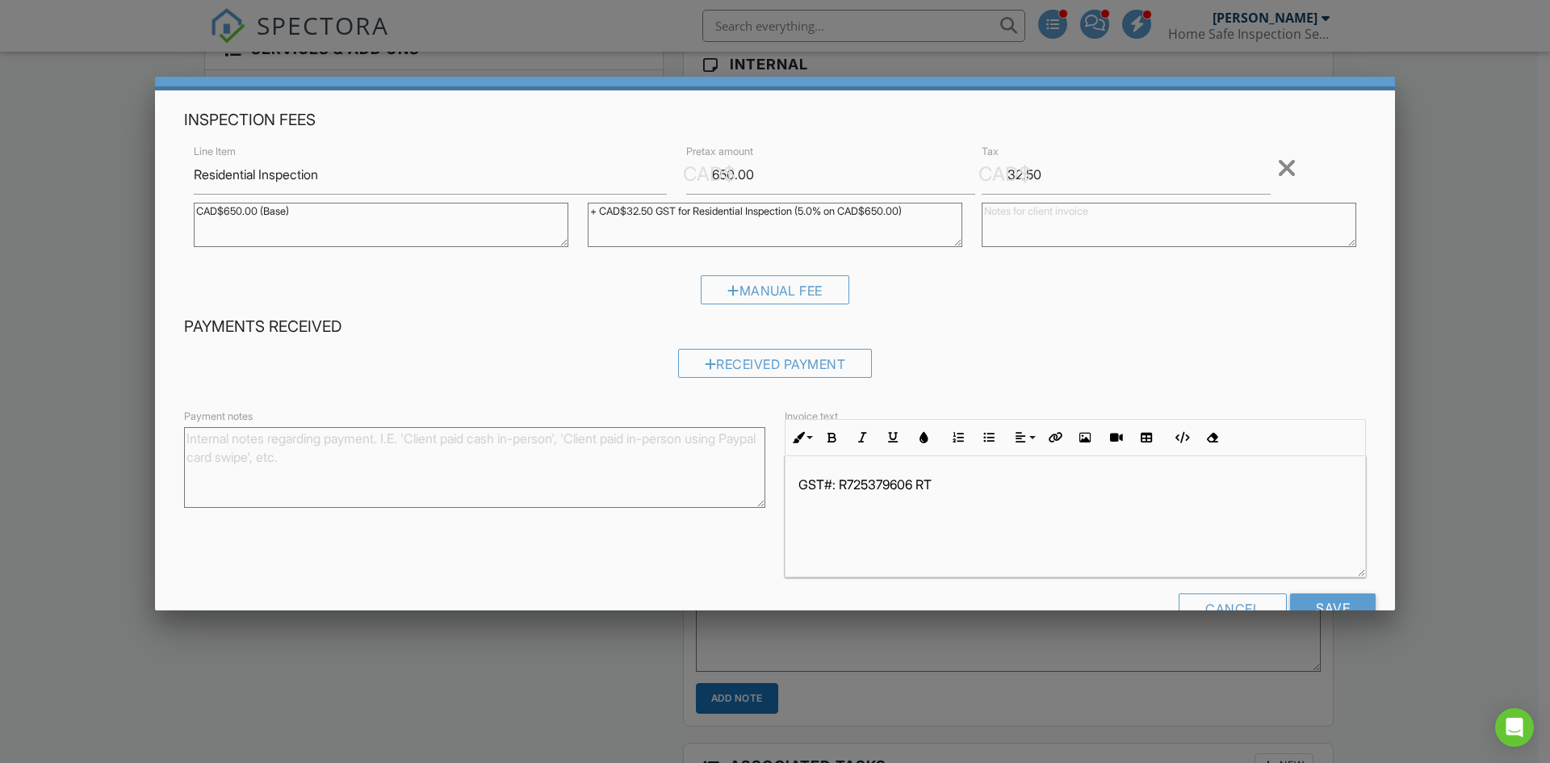
scroll to position [92, 0]
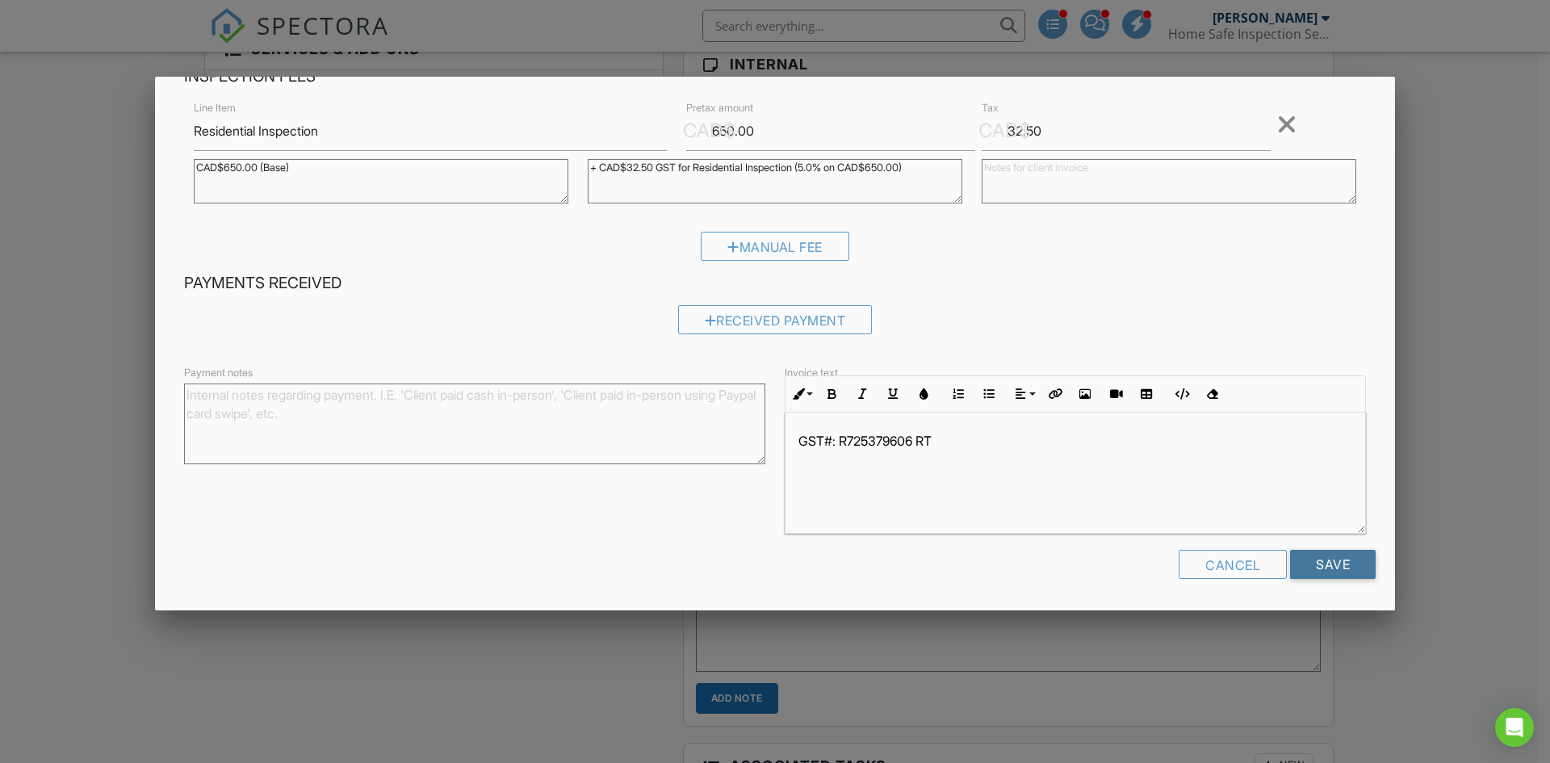
click at [1293, 561] on input "Save" at bounding box center [1333, 564] width 86 height 29
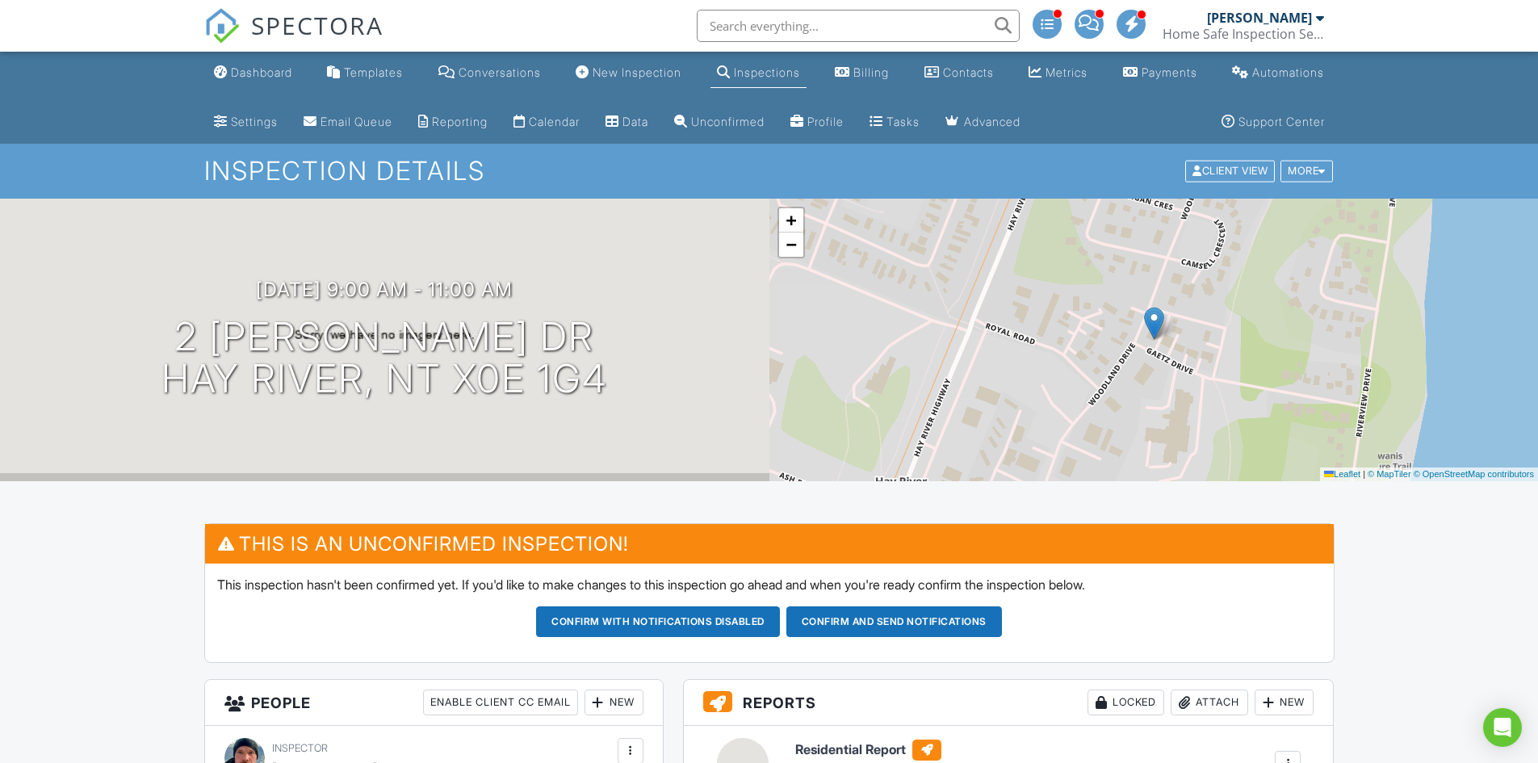
click at [780, 625] on button "Confirm and send notifications" at bounding box center [658, 621] width 244 height 31
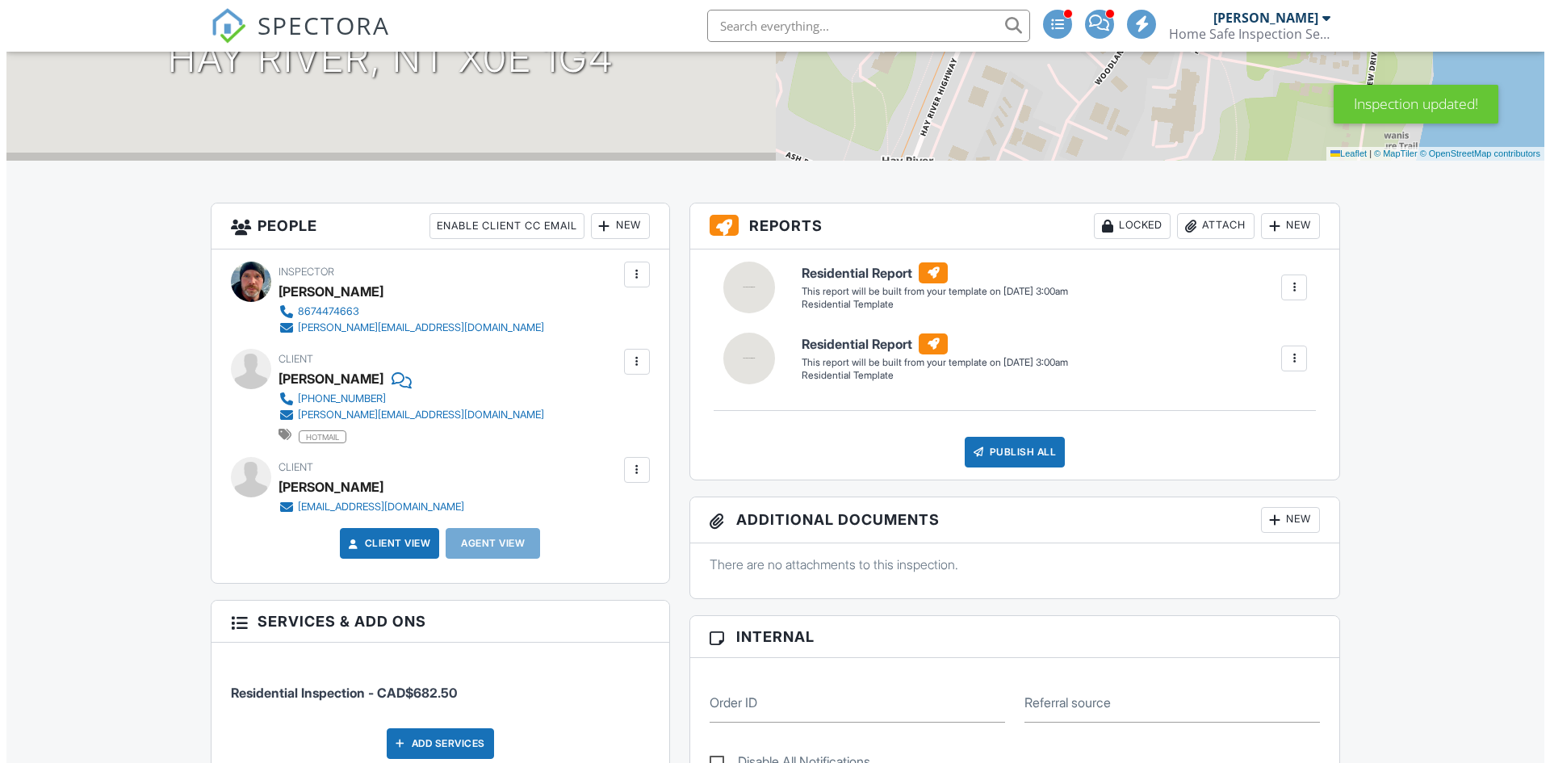
scroll to position [242, 0]
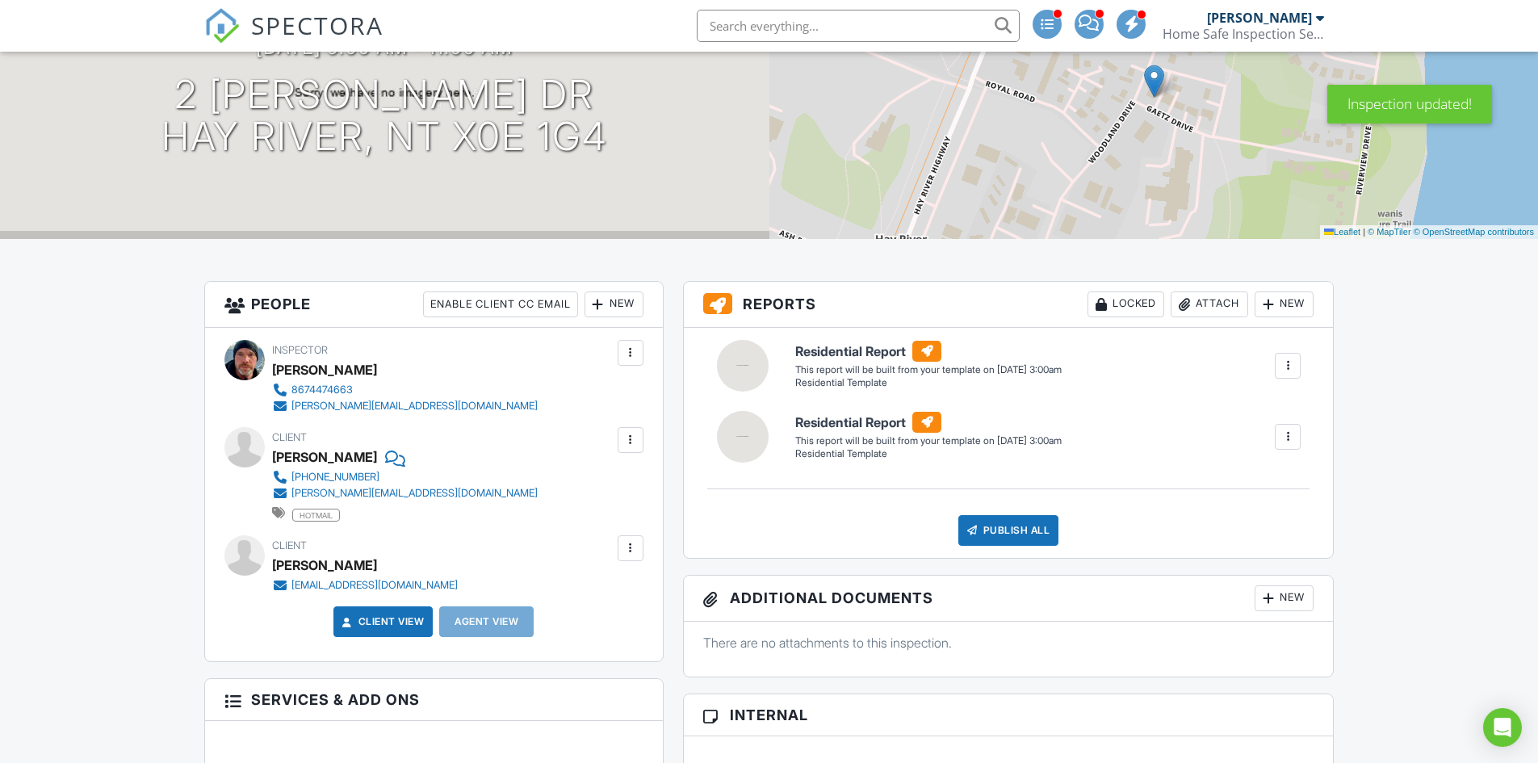
click at [1289, 369] on div at bounding box center [1288, 366] width 16 height 16
click at [1268, 447] on div "Delete" at bounding box center [1259, 451] width 34 height 18
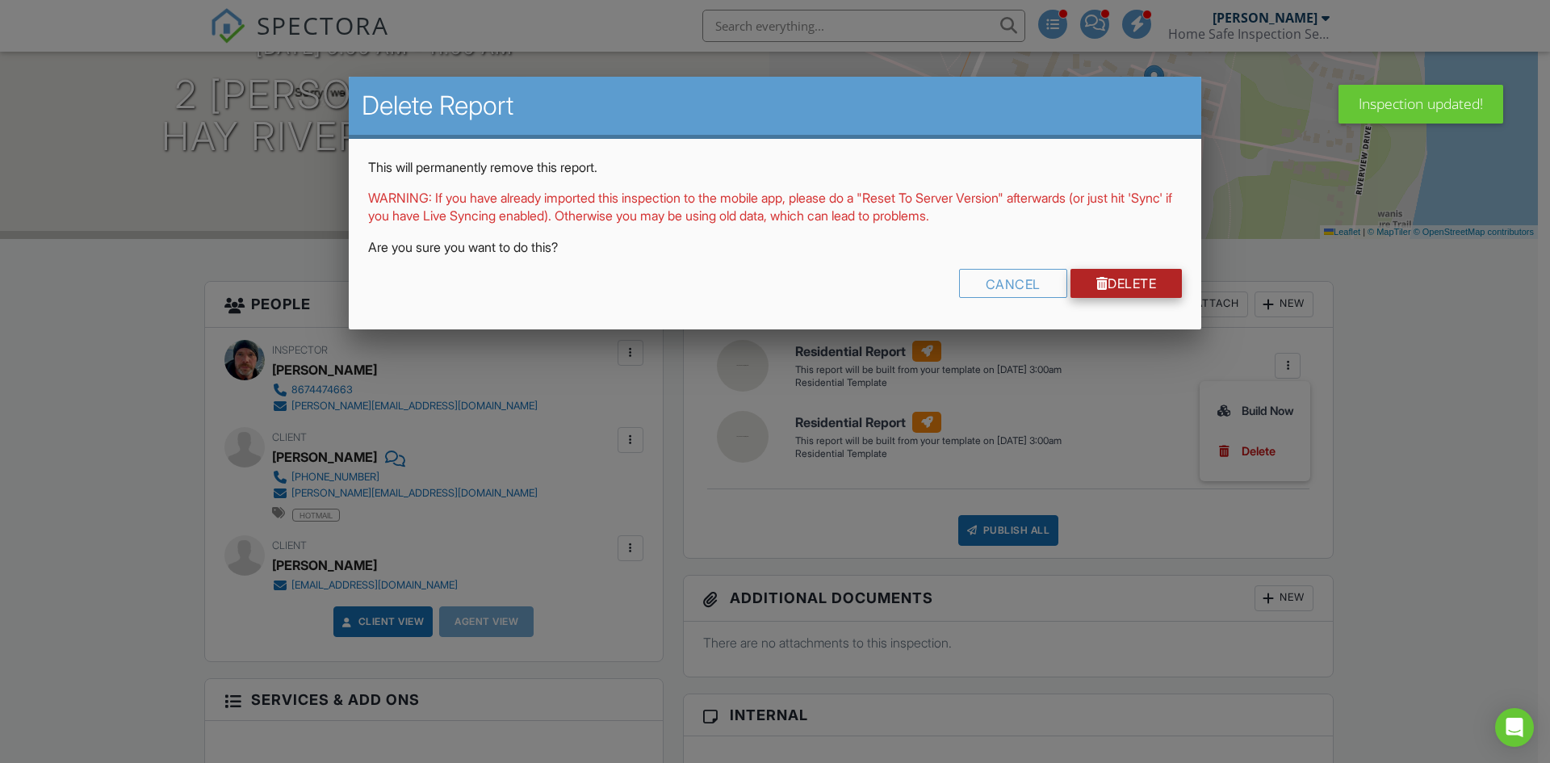
click at [1126, 279] on link "Delete" at bounding box center [1127, 283] width 112 height 29
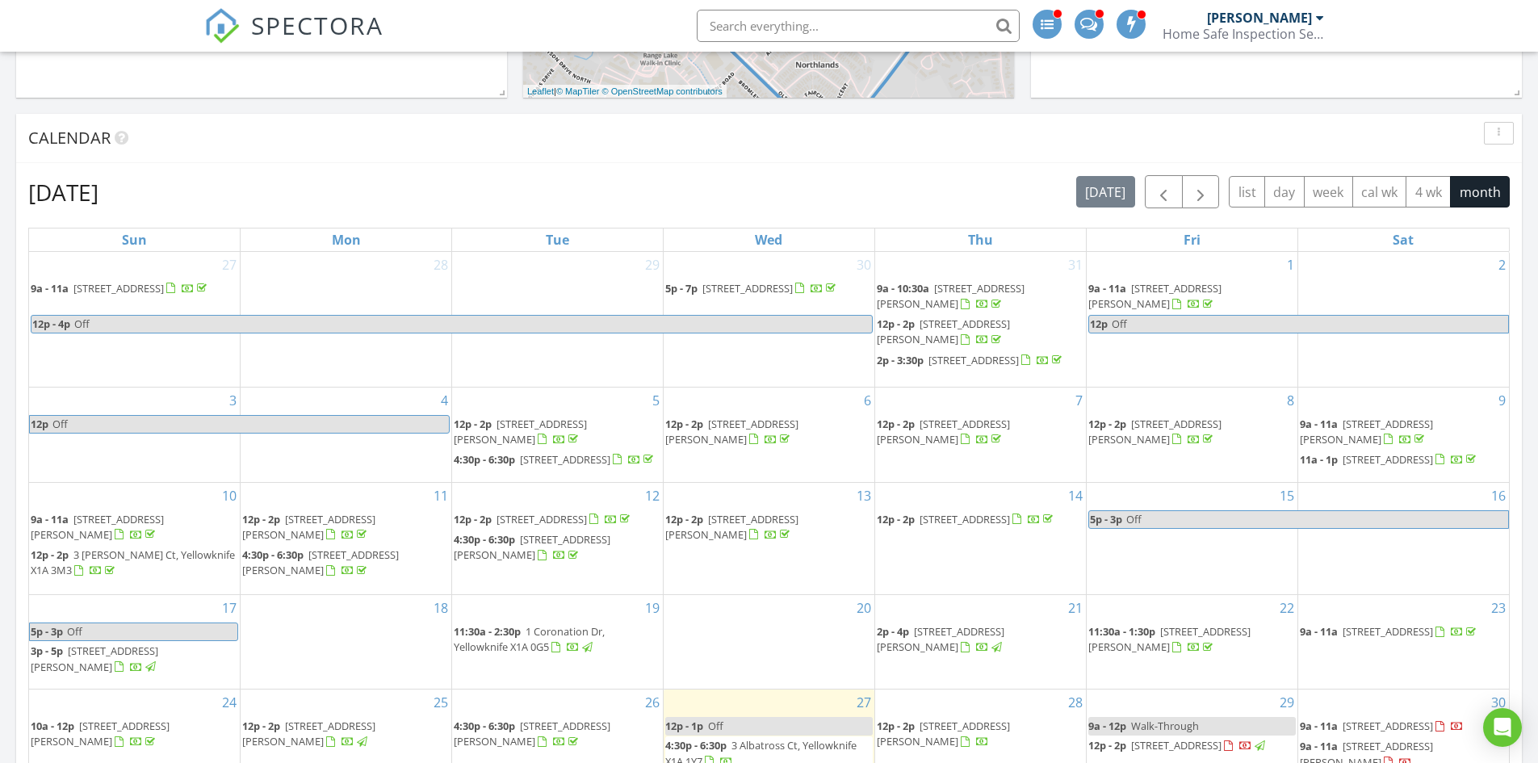
scroll to position [727, 0]
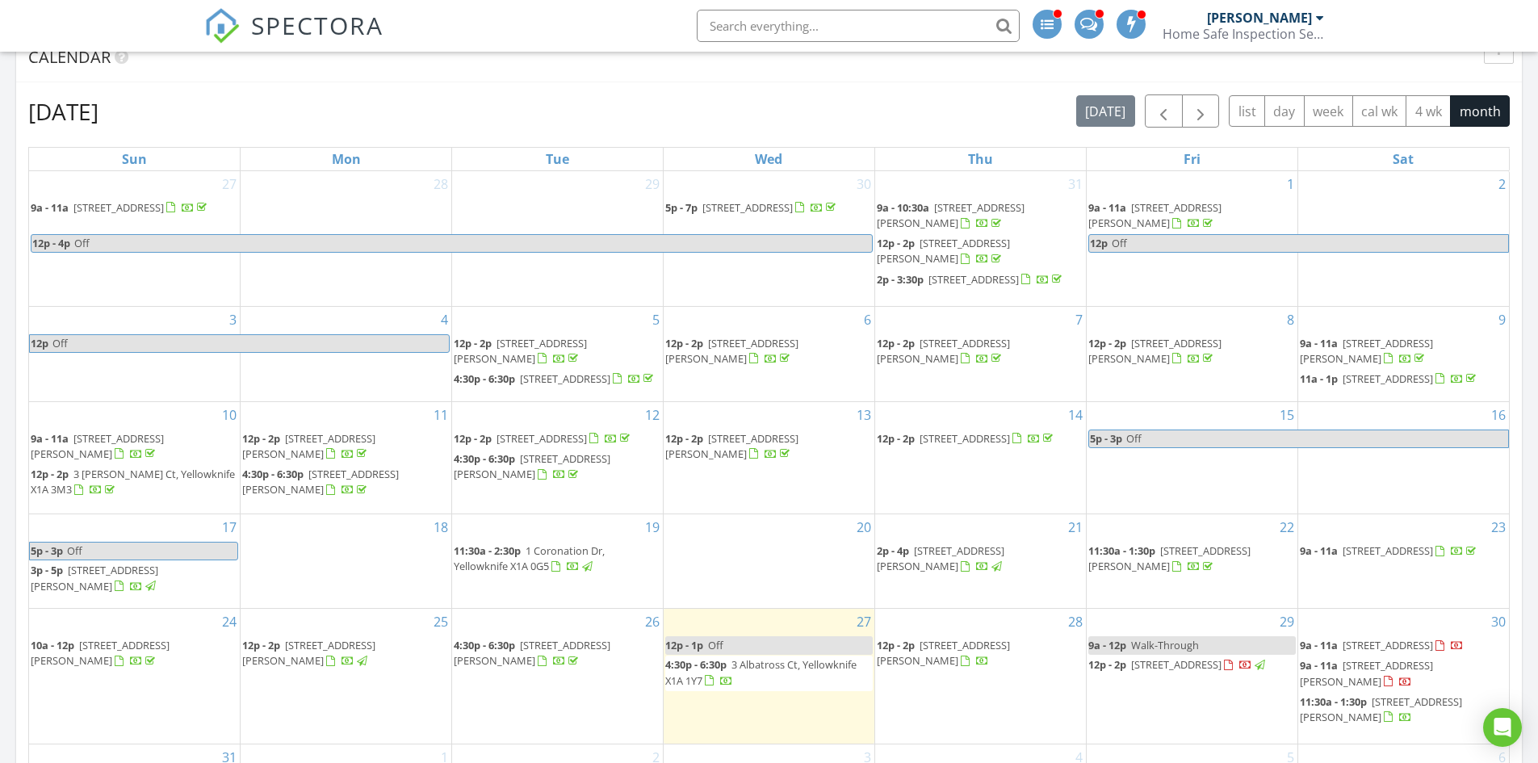
click at [333, 651] on span "[STREET_ADDRESS][PERSON_NAME]" at bounding box center [308, 653] width 133 height 30
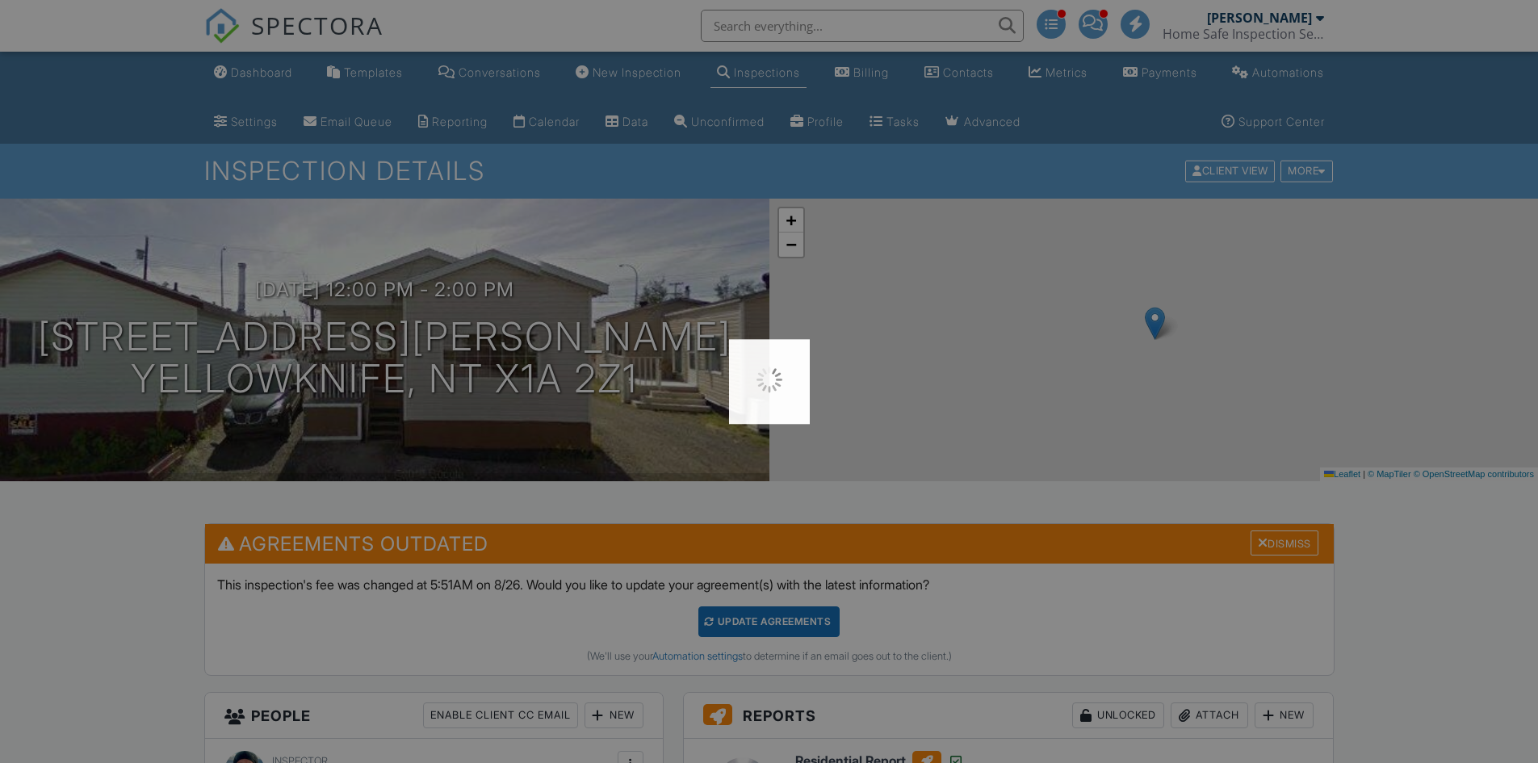
scroll to position [404, 0]
